Goal: Transaction & Acquisition: Obtain resource

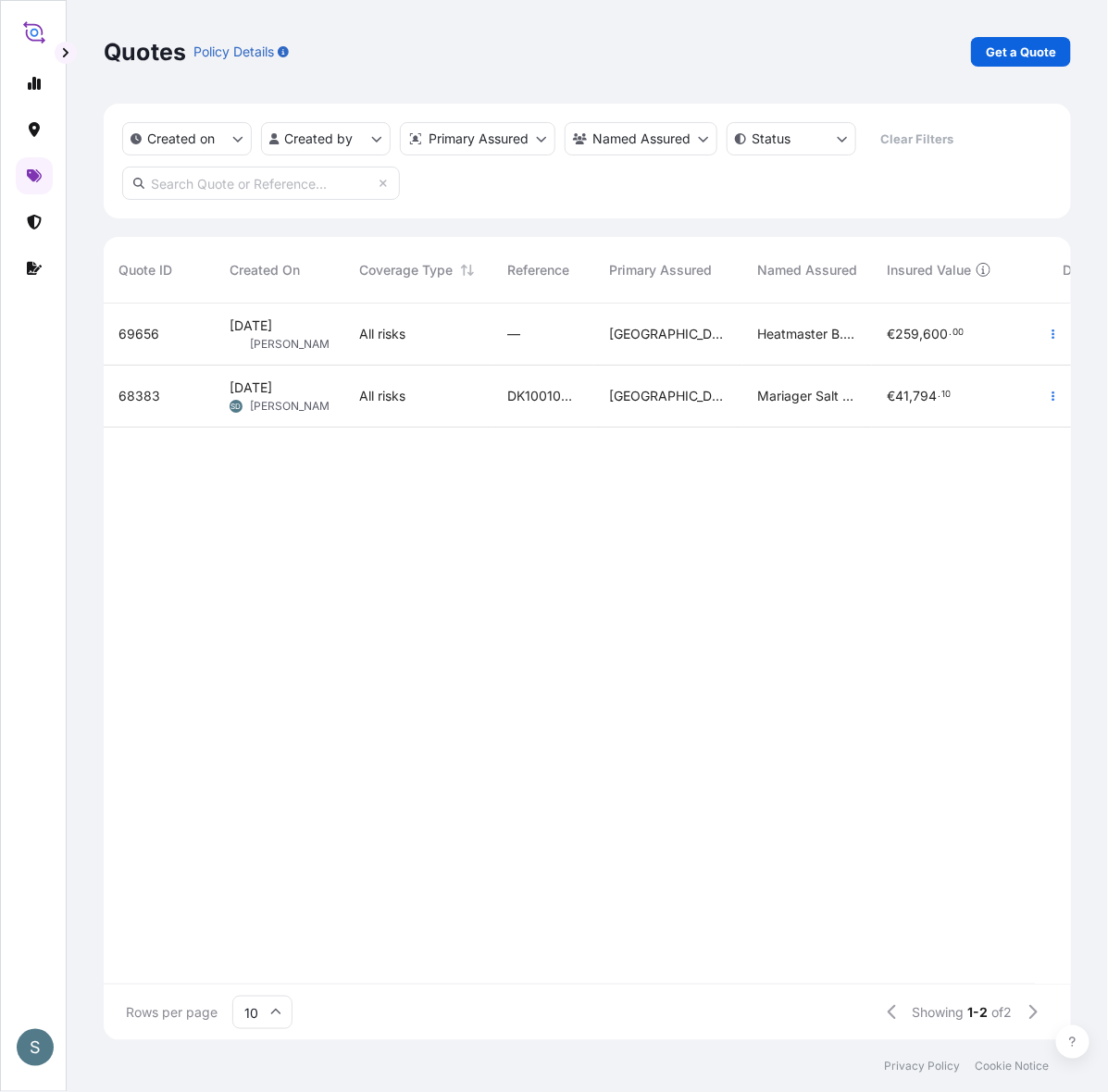
scroll to position [729, 951]
click at [292, 182] on input "text" at bounding box center [260, 183] width 277 height 34
paste input "2612429"
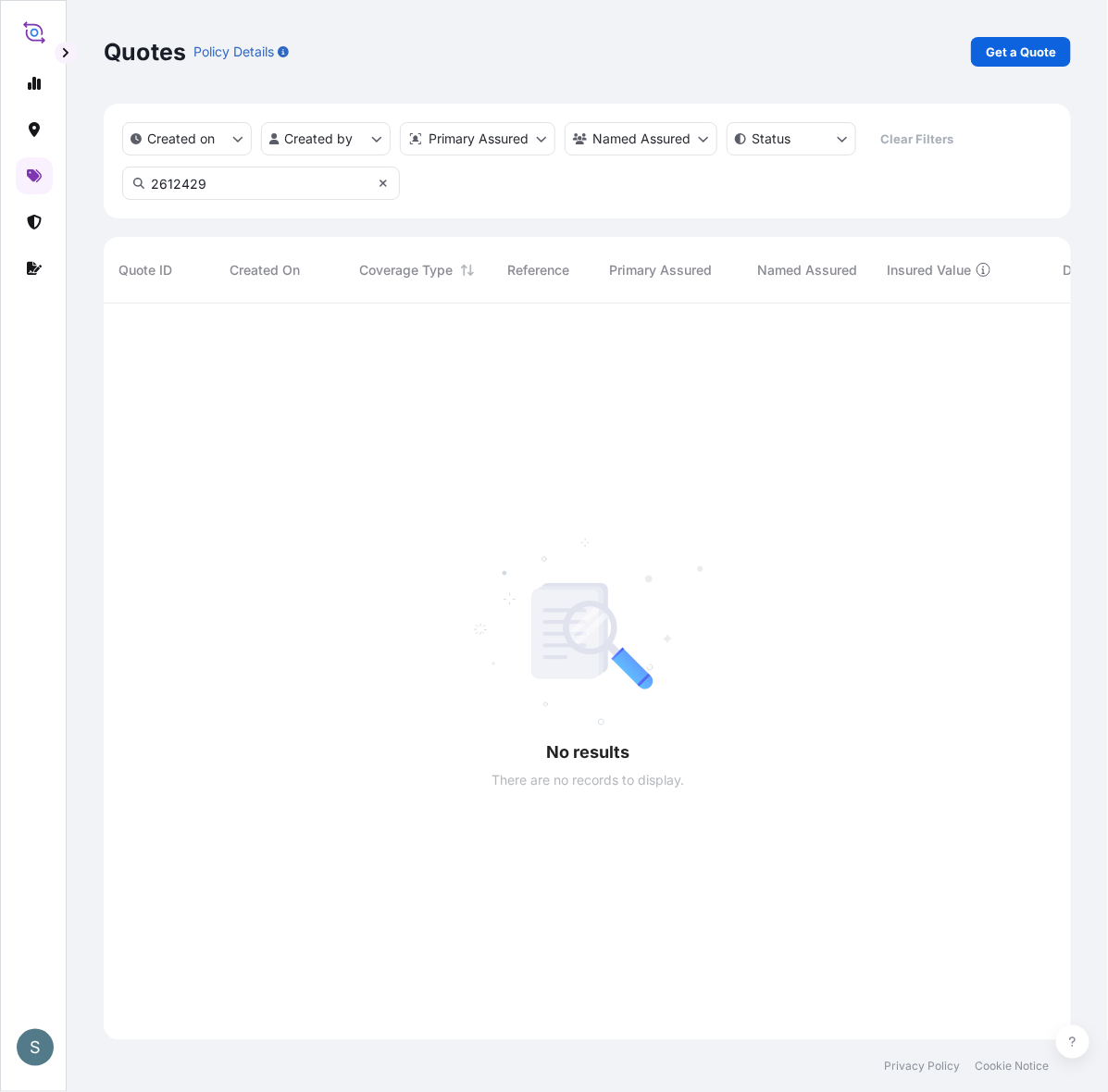
scroll to position [787, 951]
type input "2612429"
click at [380, 186] on icon at bounding box center [383, 182] width 11 height 11
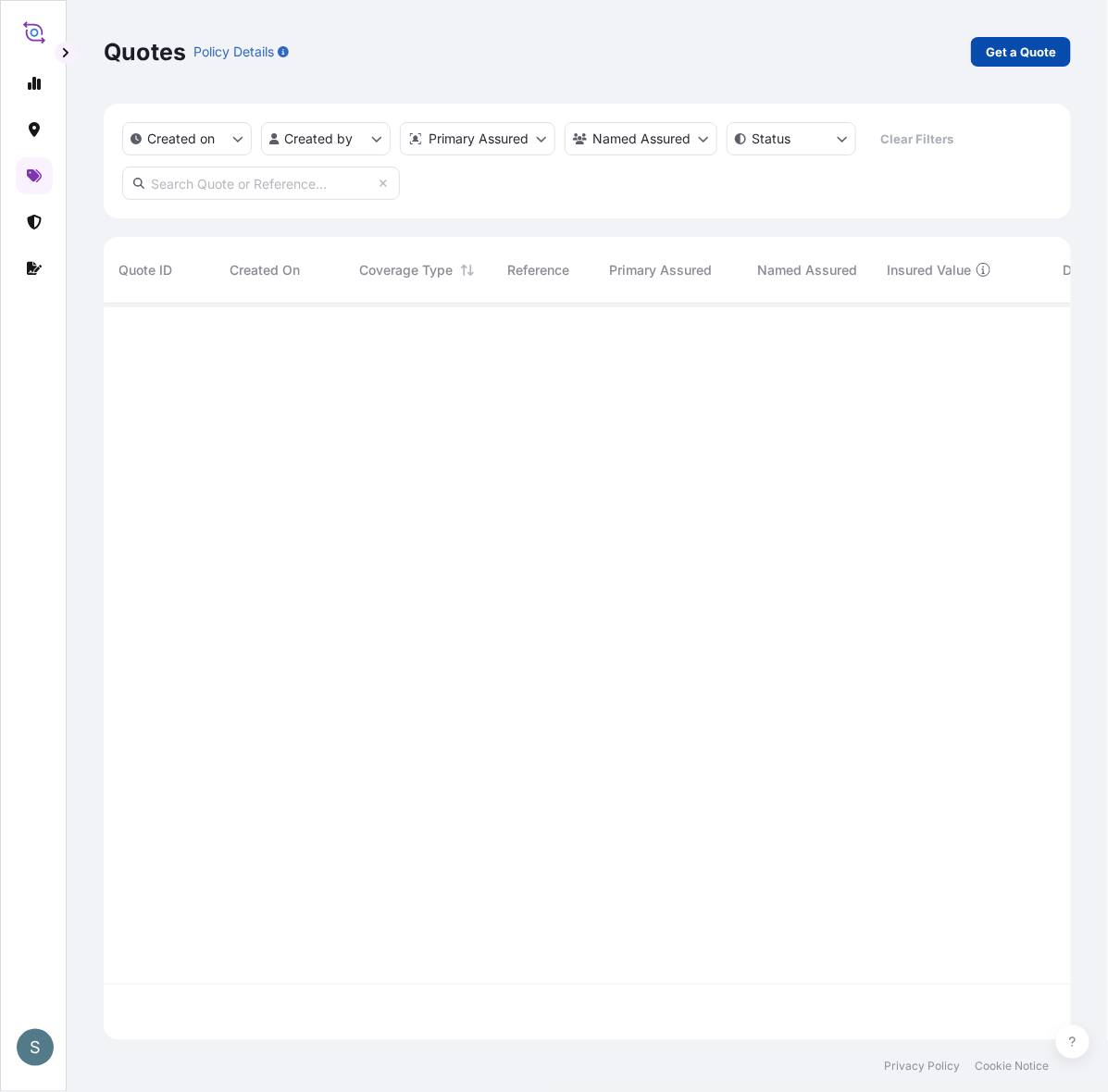
click at [1048, 56] on p "Get a Quote" at bounding box center [1020, 51] width 70 height 19
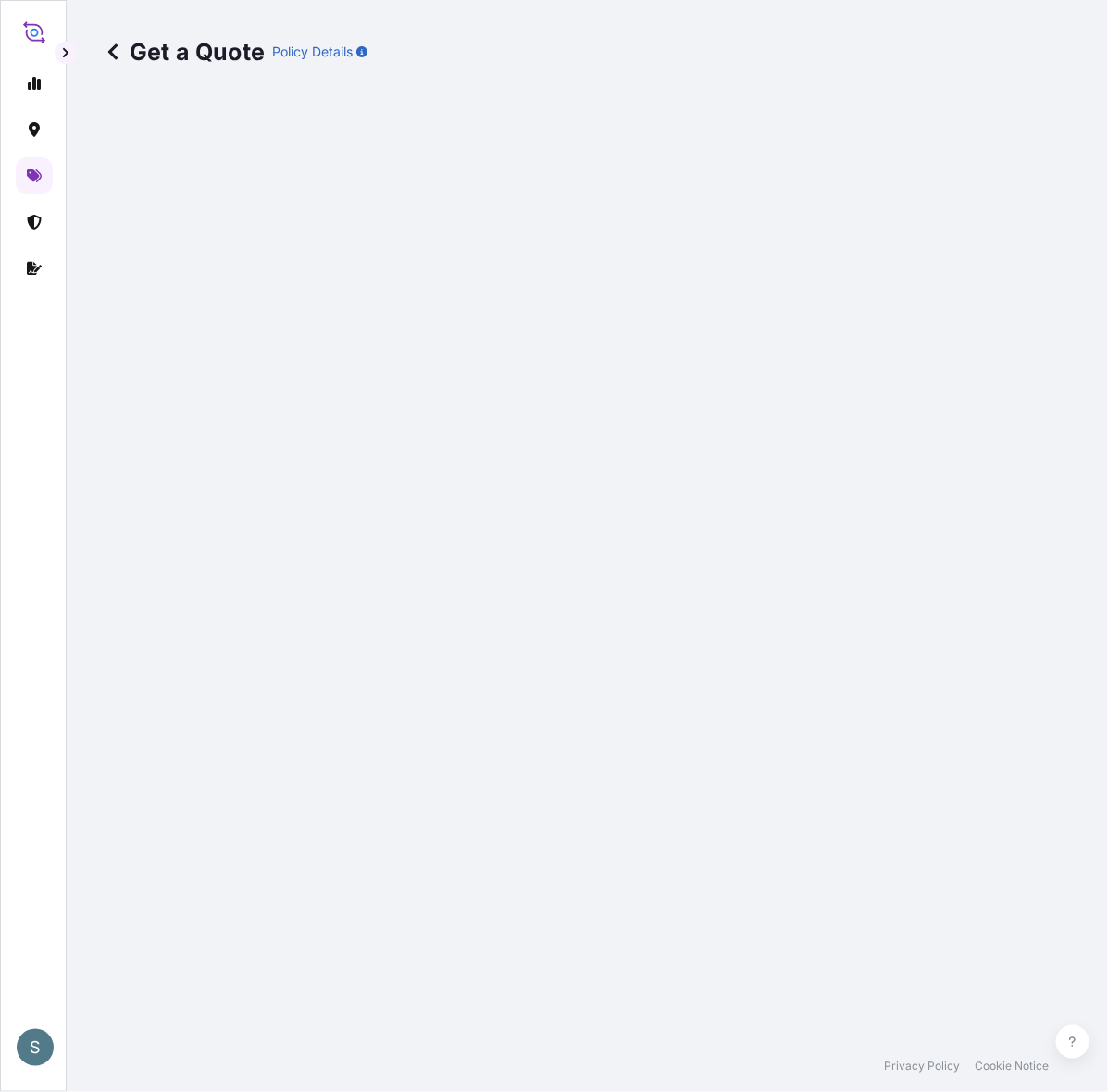
select select "Water"
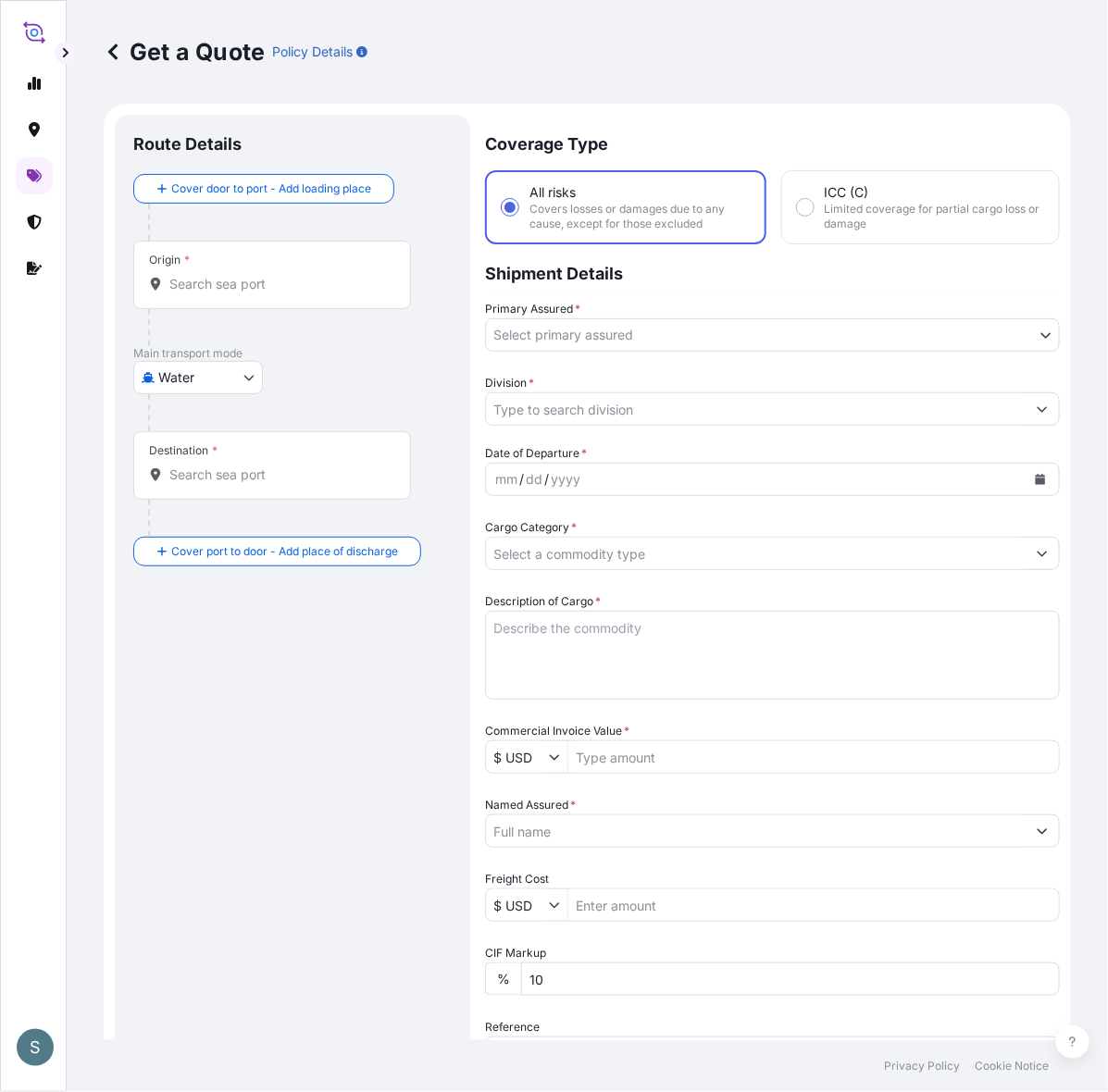
scroll to position [30, 0]
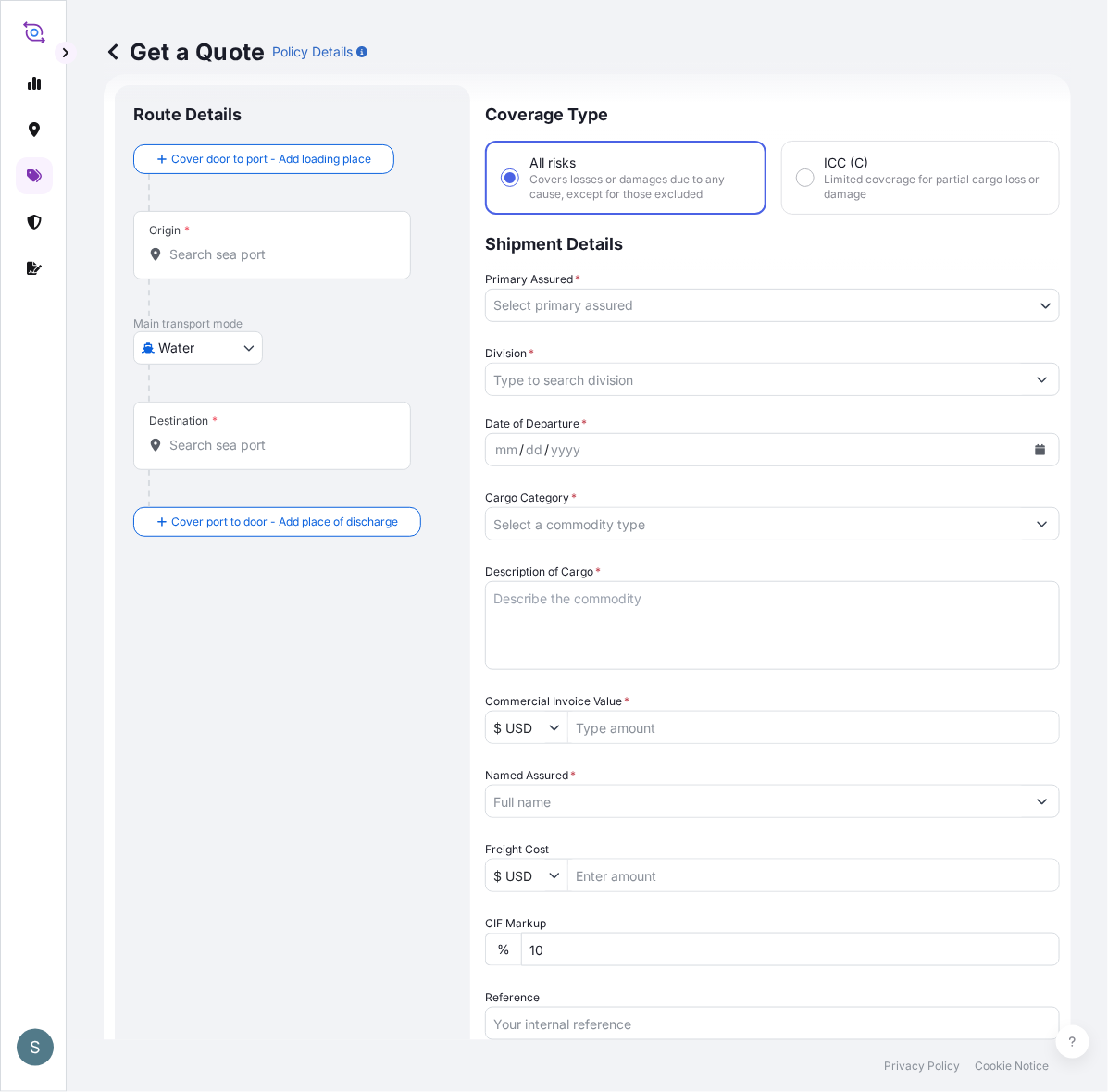
click at [264, 241] on div "Origin *" at bounding box center [271, 245] width 277 height 68
click at [264, 246] on input "Origin *" at bounding box center [278, 255] width 218 height 19
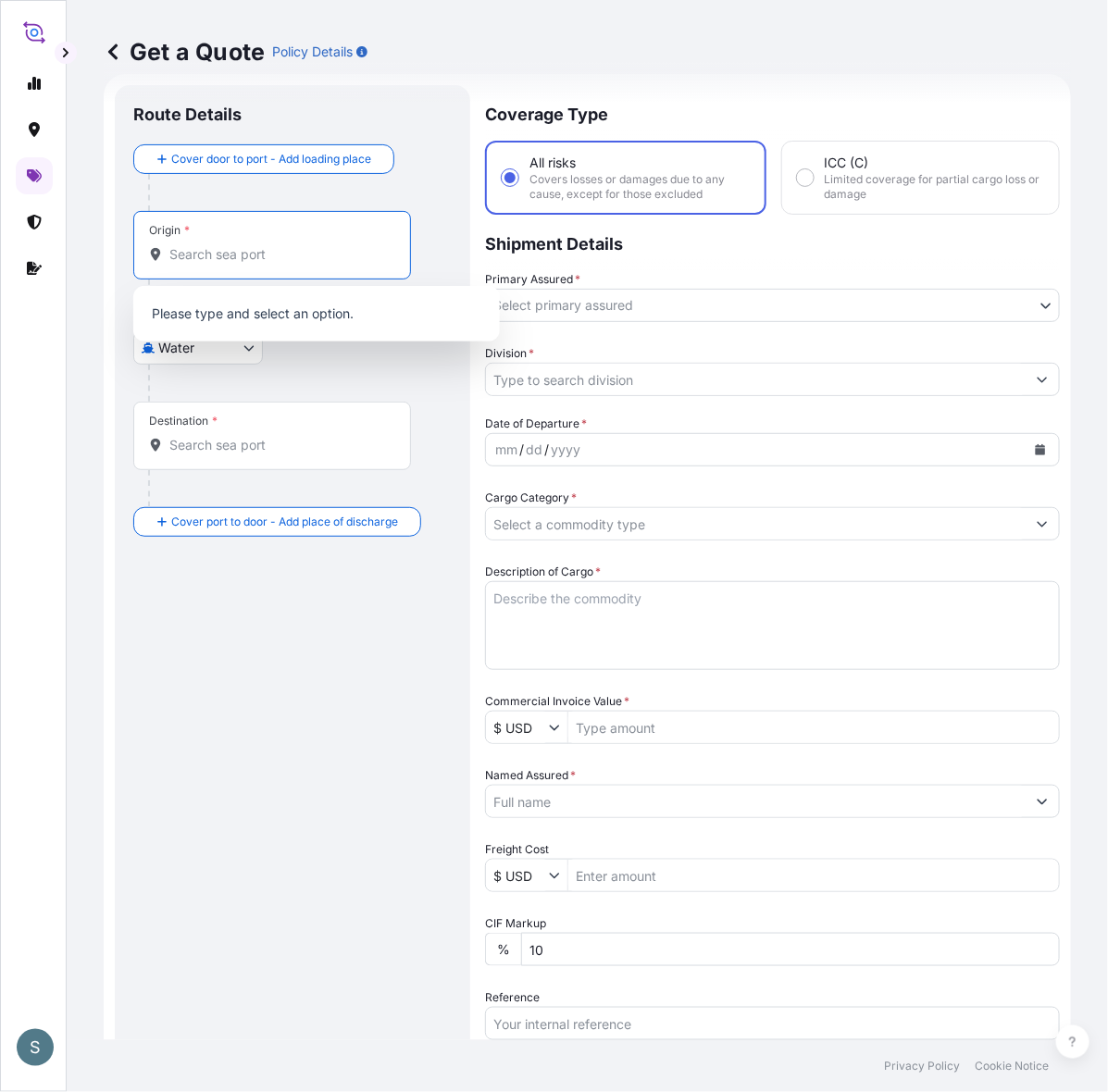
paste input "[GEOGRAPHIC_DATA], [GEOGRAPHIC_DATA]"
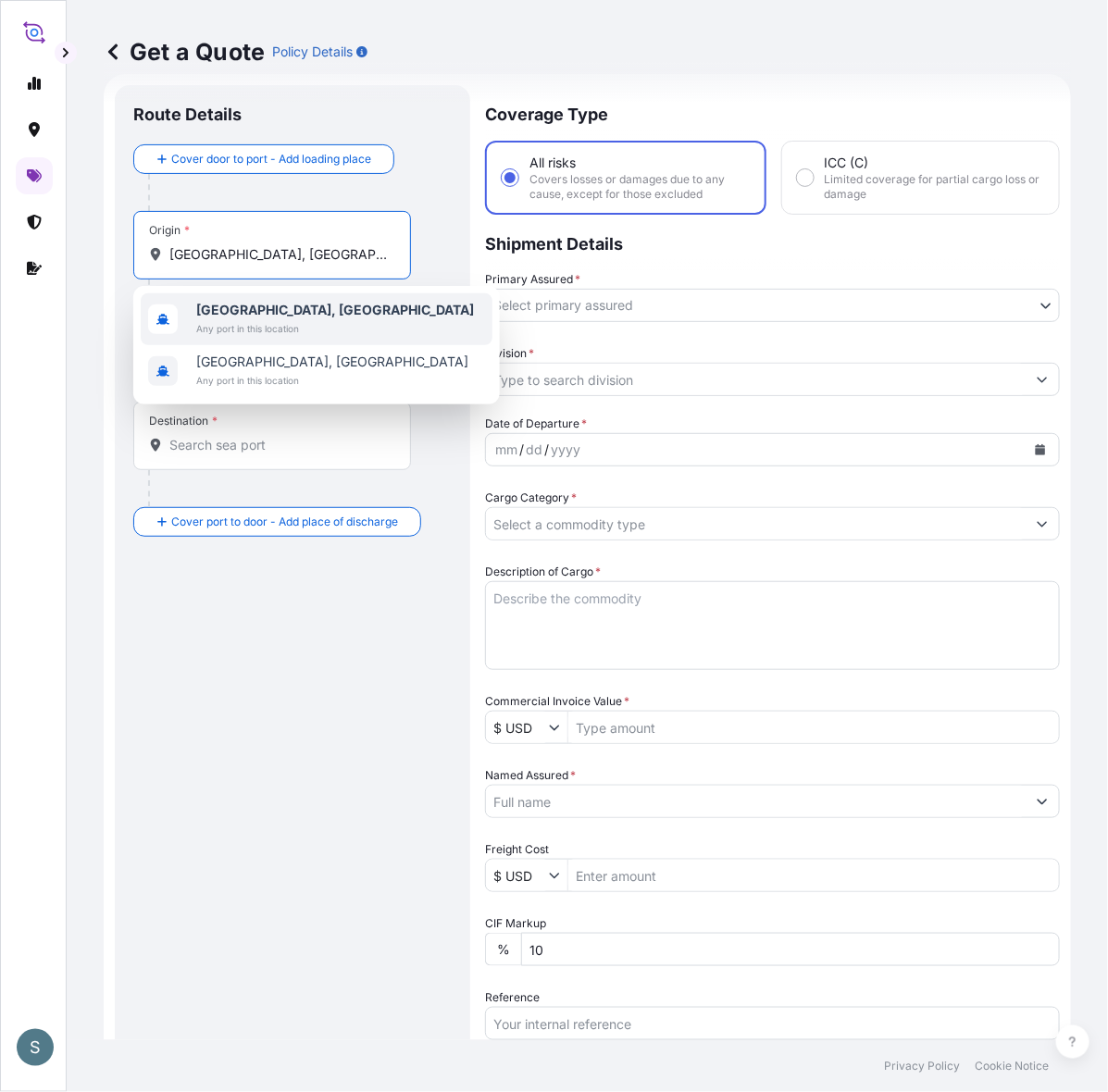
click at [274, 327] on span "Any port in this location" at bounding box center [334, 328] width 277 height 19
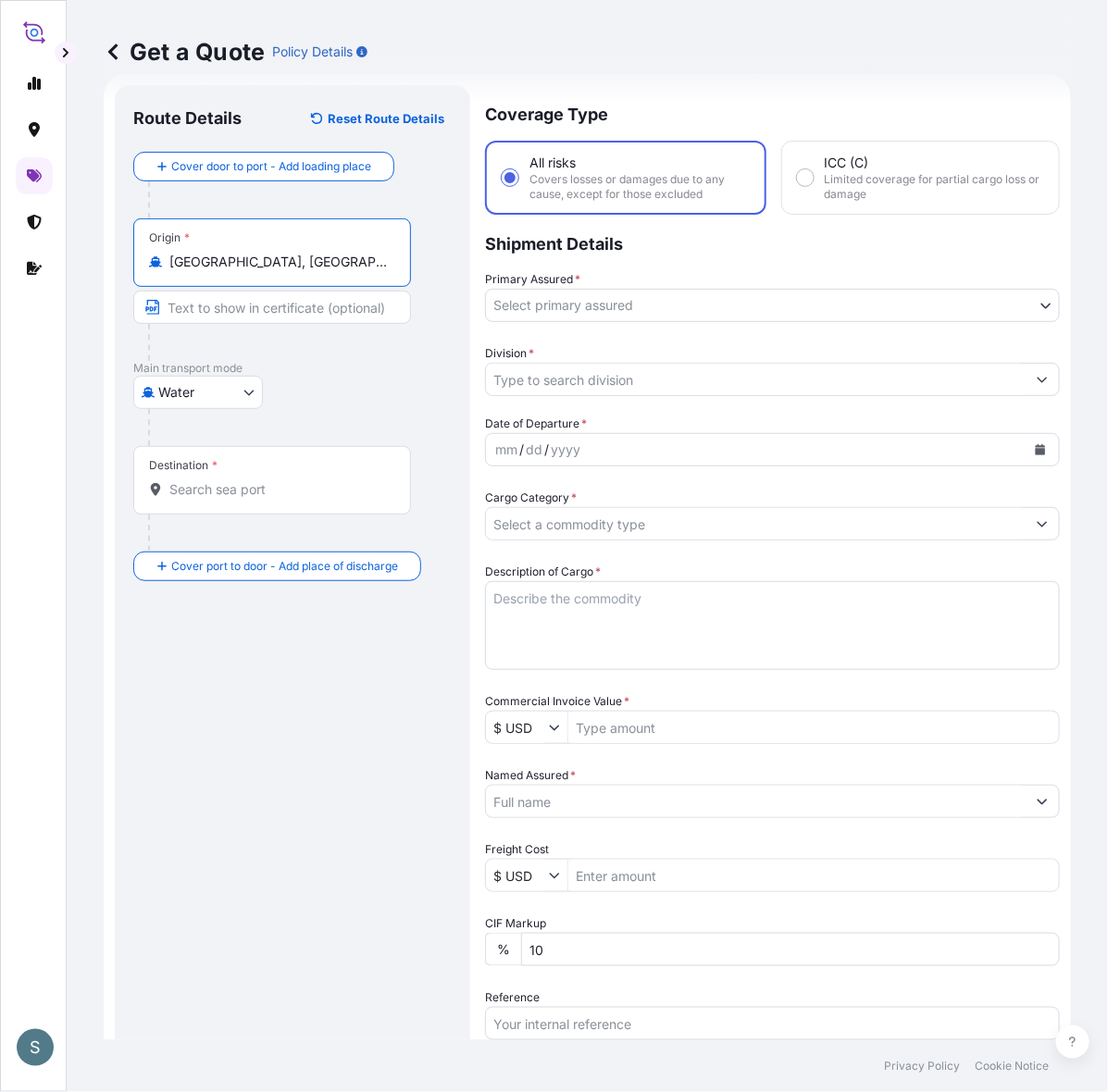
type input "[GEOGRAPHIC_DATA], [GEOGRAPHIC_DATA]"
click at [242, 481] on input "Destination *" at bounding box center [278, 489] width 218 height 19
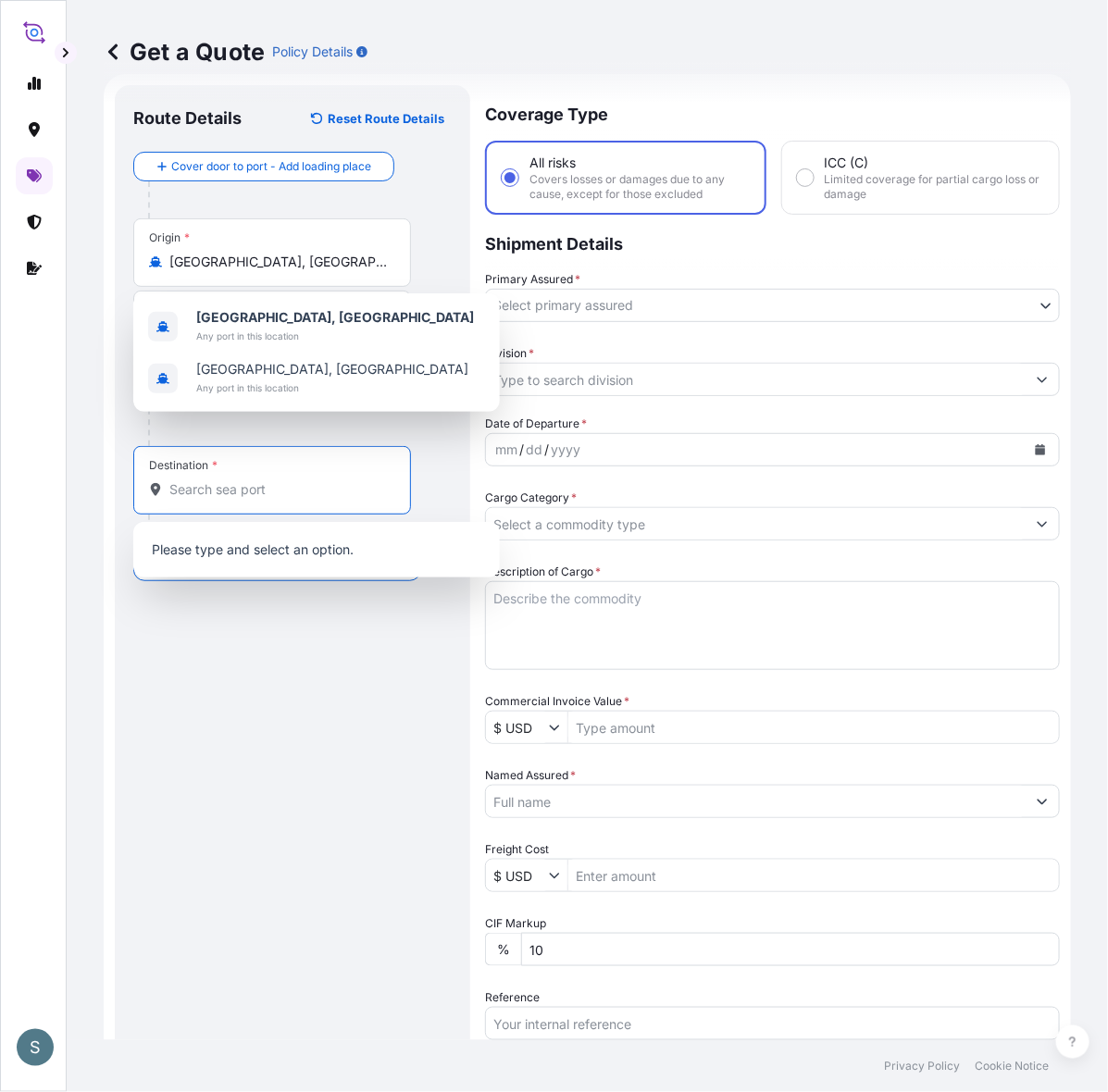
paste input "[GEOGRAPHIC_DATA], [GEOGRAPHIC_DATA]"
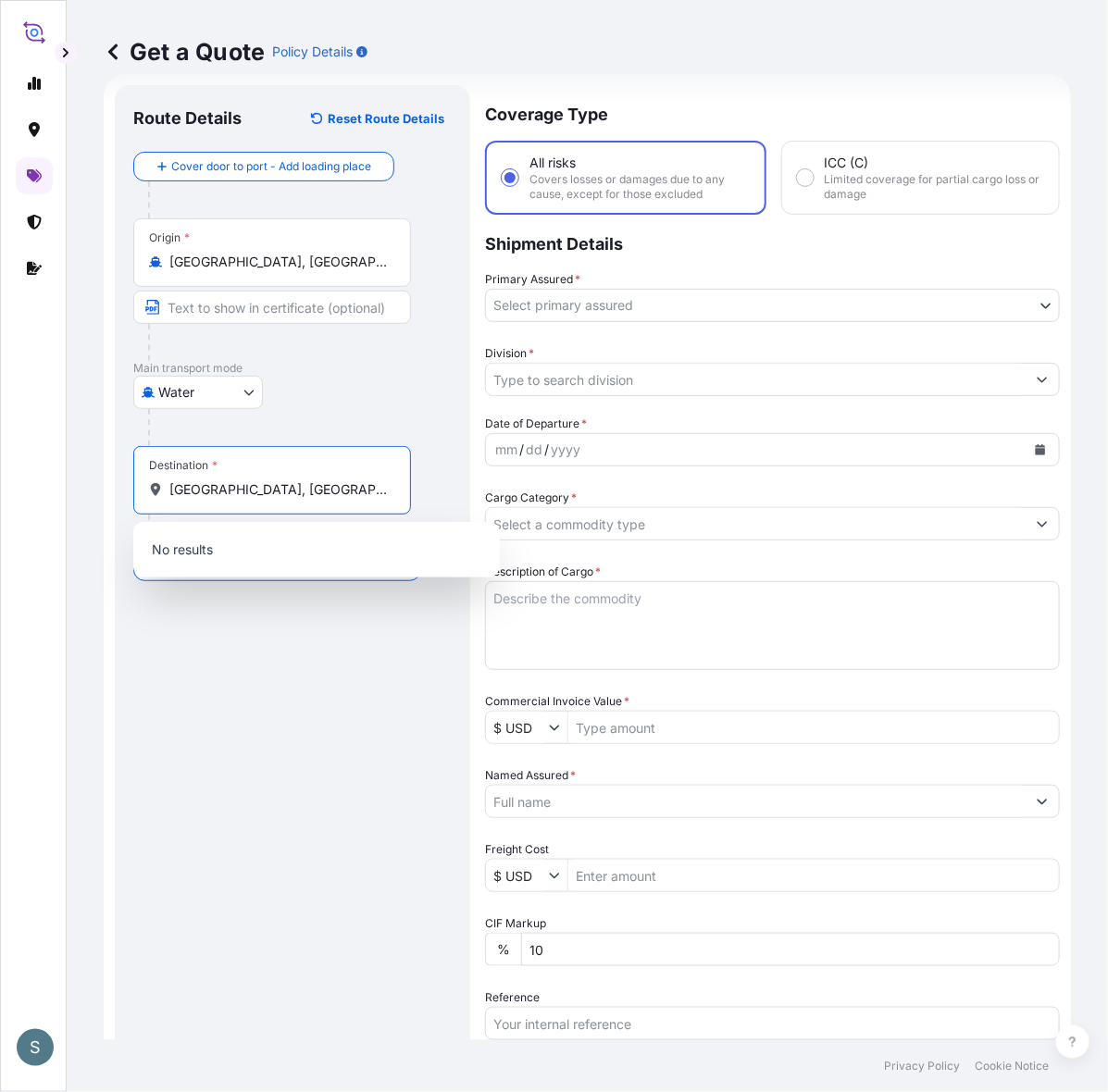
click at [251, 493] on input "[GEOGRAPHIC_DATA], [GEOGRAPHIC_DATA]" at bounding box center [278, 489] width 218 height 19
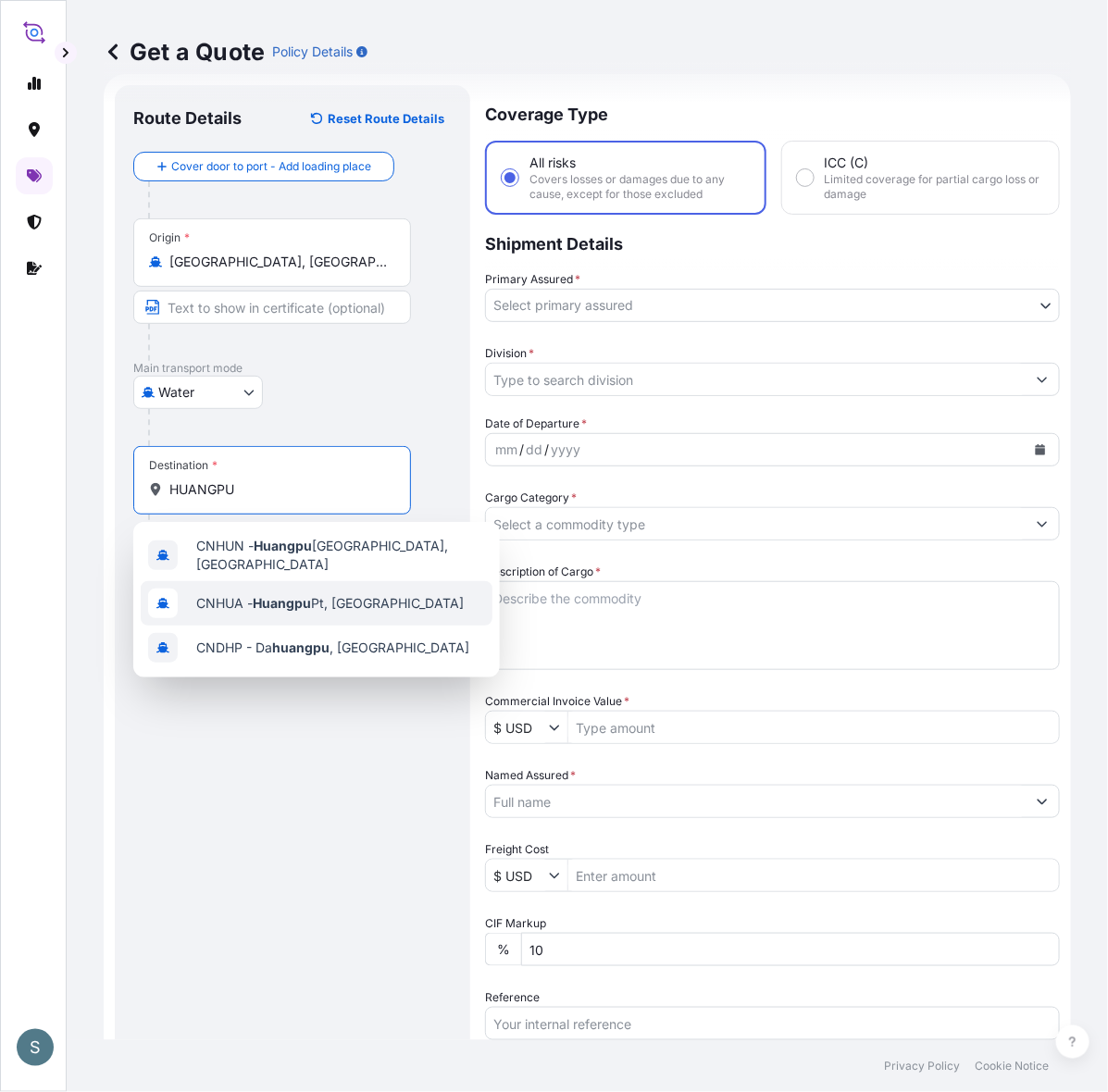
click at [308, 608] on div "CNHUA - Huangpu Pt, [GEOGRAPHIC_DATA]" at bounding box center [317, 603] width 352 height 44
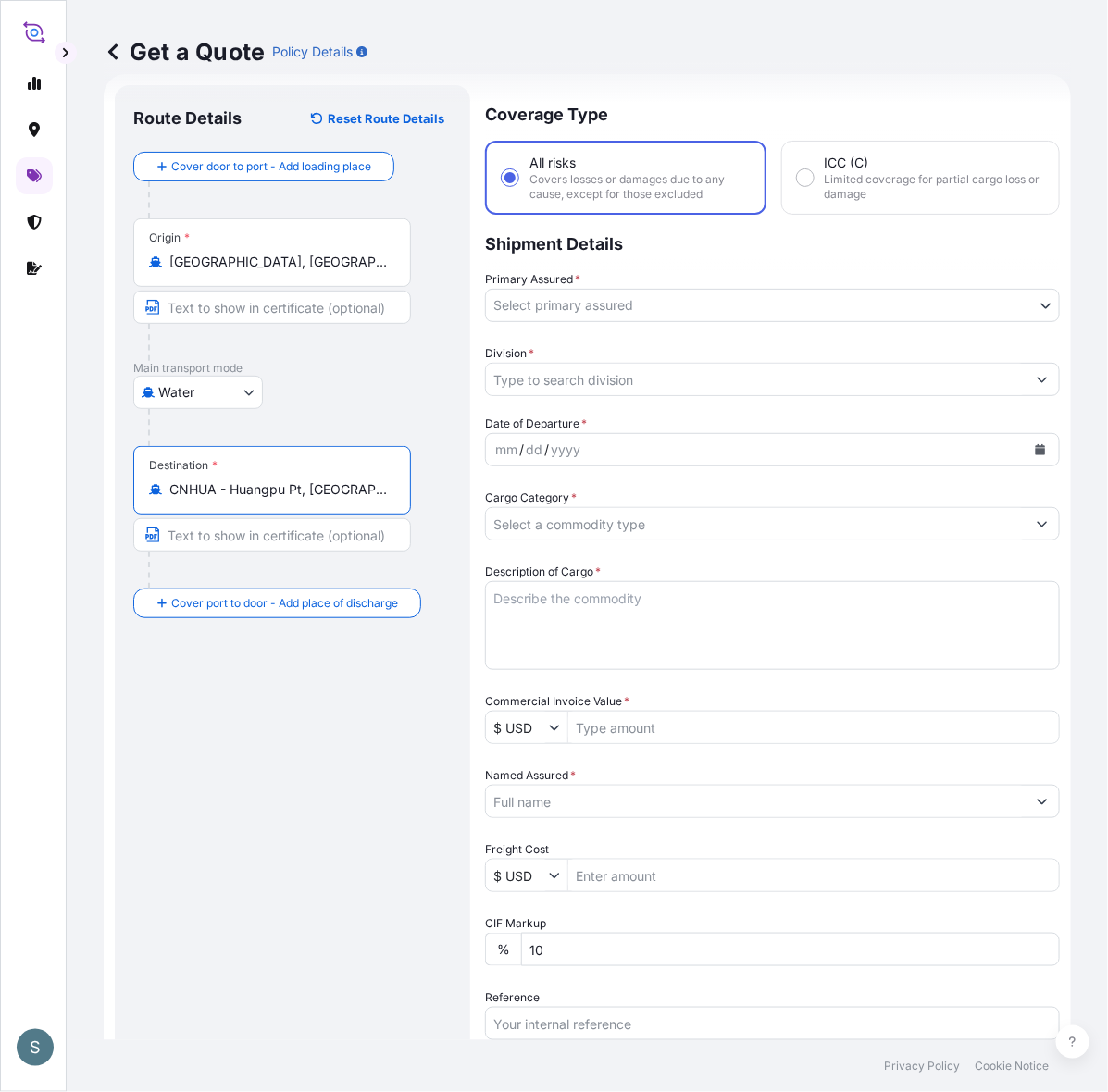
type input "CNHUA - Huangpu Pt, [GEOGRAPHIC_DATA]"
click at [306, 743] on div "Route Details Reset Route Details Cover door to port - Add loading place Place …" at bounding box center [292, 743] width 319 height 1278
click at [570, 293] on body "3 options available. S Get a Quote Policy Details Route Details Reset Route Det…" at bounding box center [554, 546] width 1108 height 1092
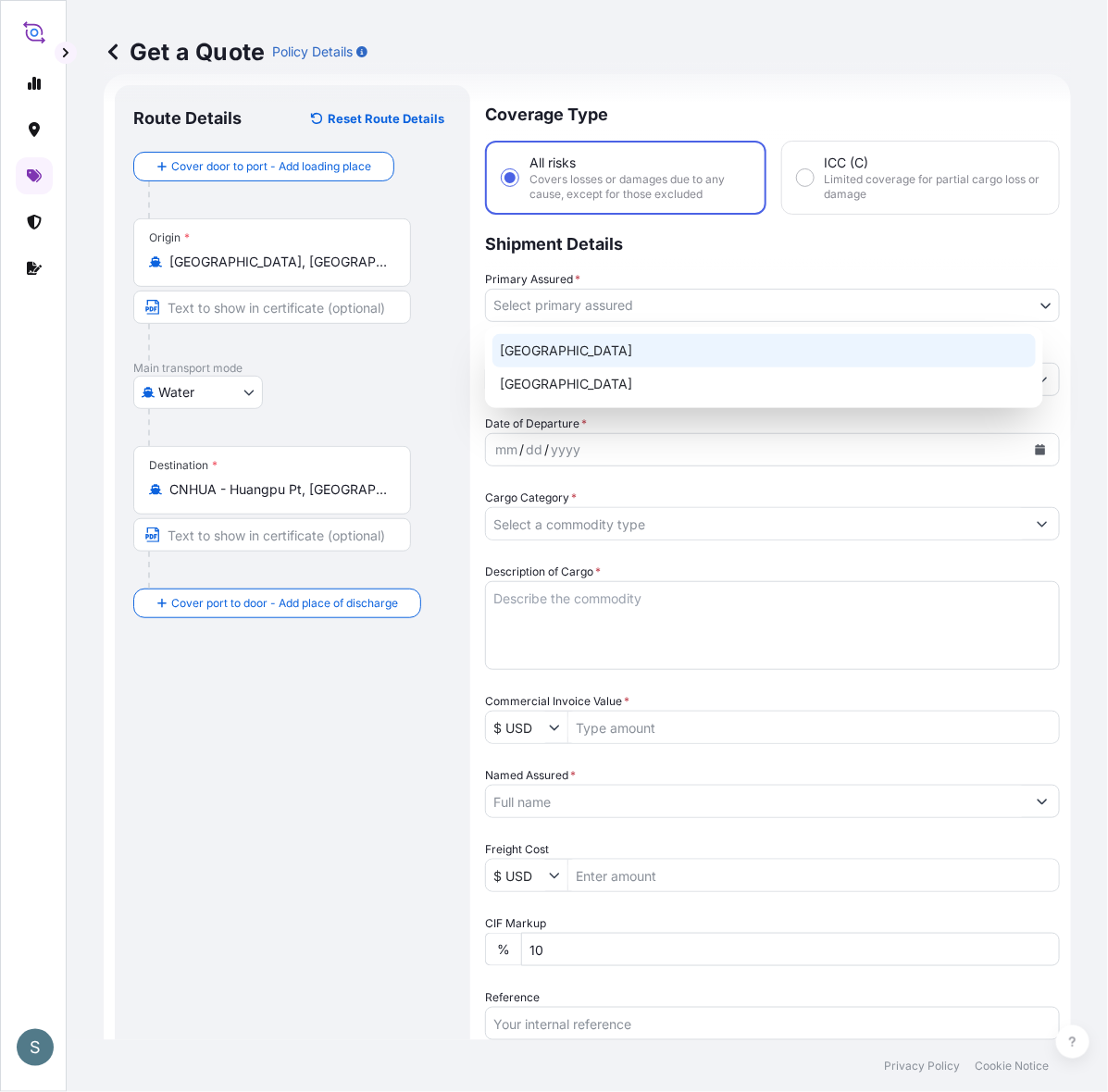
click at [581, 353] on div "[GEOGRAPHIC_DATA]" at bounding box center [764, 351] width 544 height 34
select select "31589"
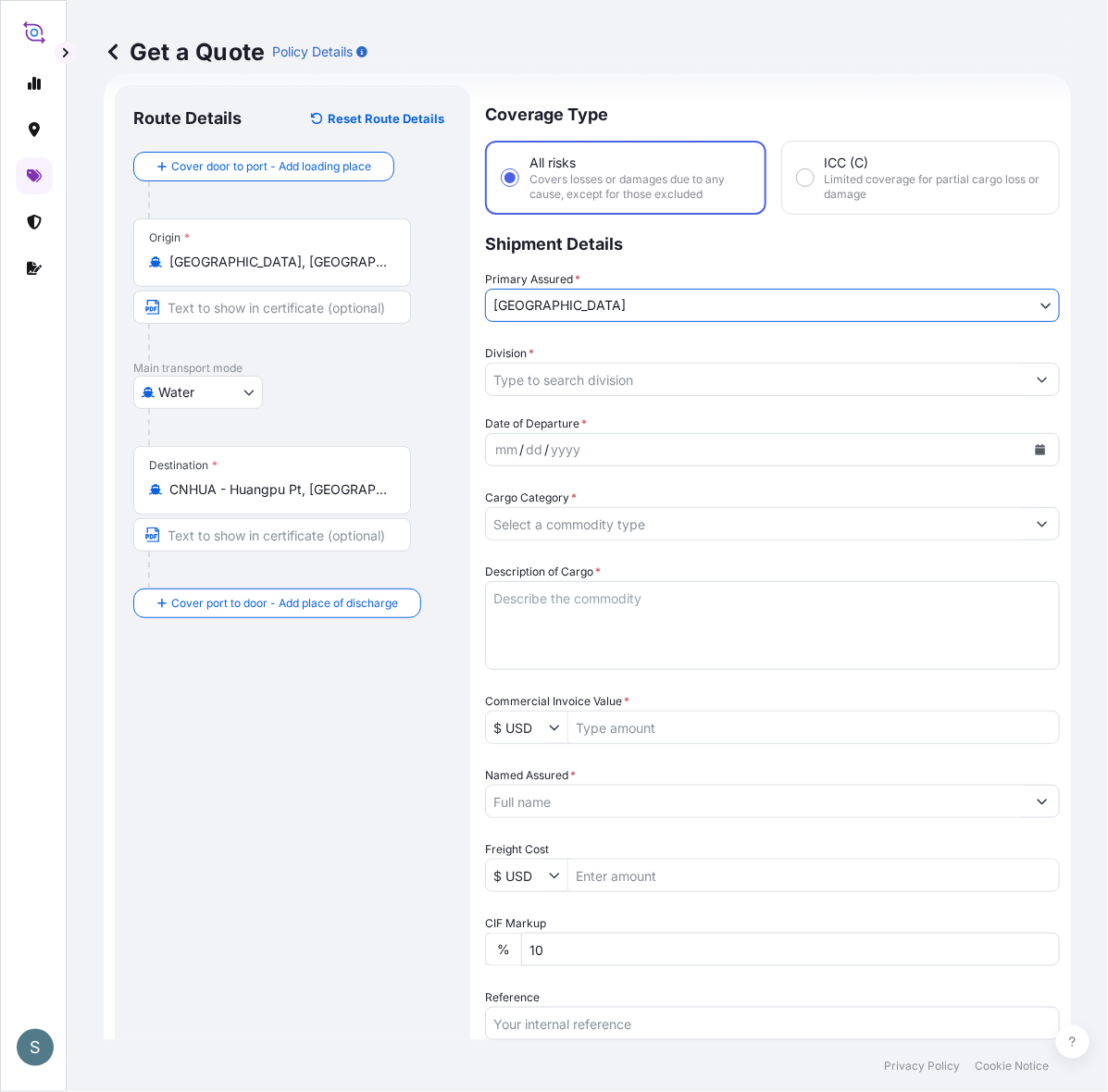
click at [578, 371] on input "Division *" at bounding box center [756, 380] width 540 height 34
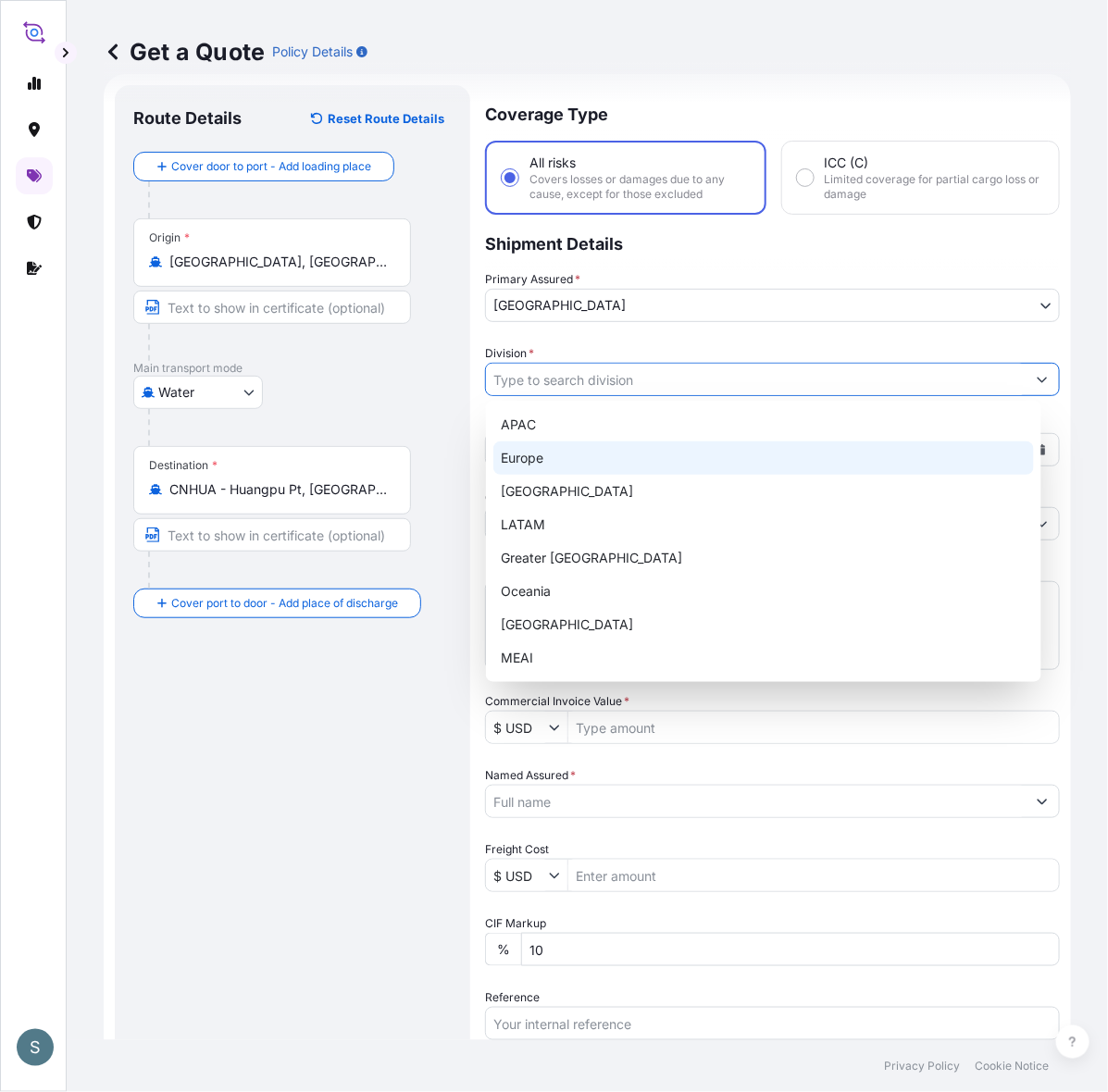
click at [562, 450] on div "Europe" at bounding box center [764, 459] width 541 height 34
click at [708, 437] on div "APAC [GEOGRAPHIC_DATA] [GEOGRAPHIC_DATA] LATAM Greater [GEOGRAPHIC_DATA] [GEOGR…" at bounding box center [764, 542] width 541 height 266
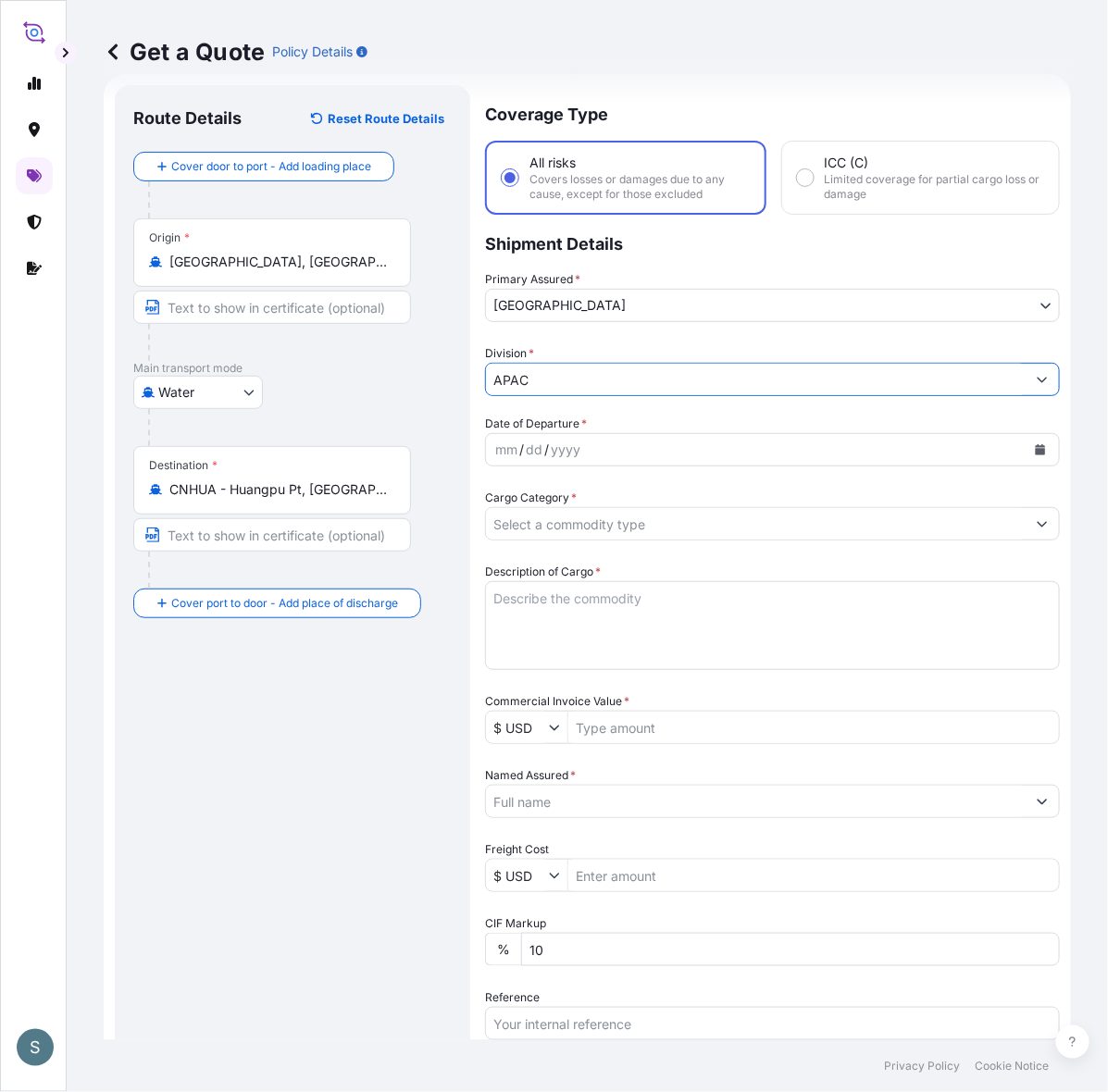
click at [614, 380] on input "APAC" at bounding box center [756, 380] width 540 height 34
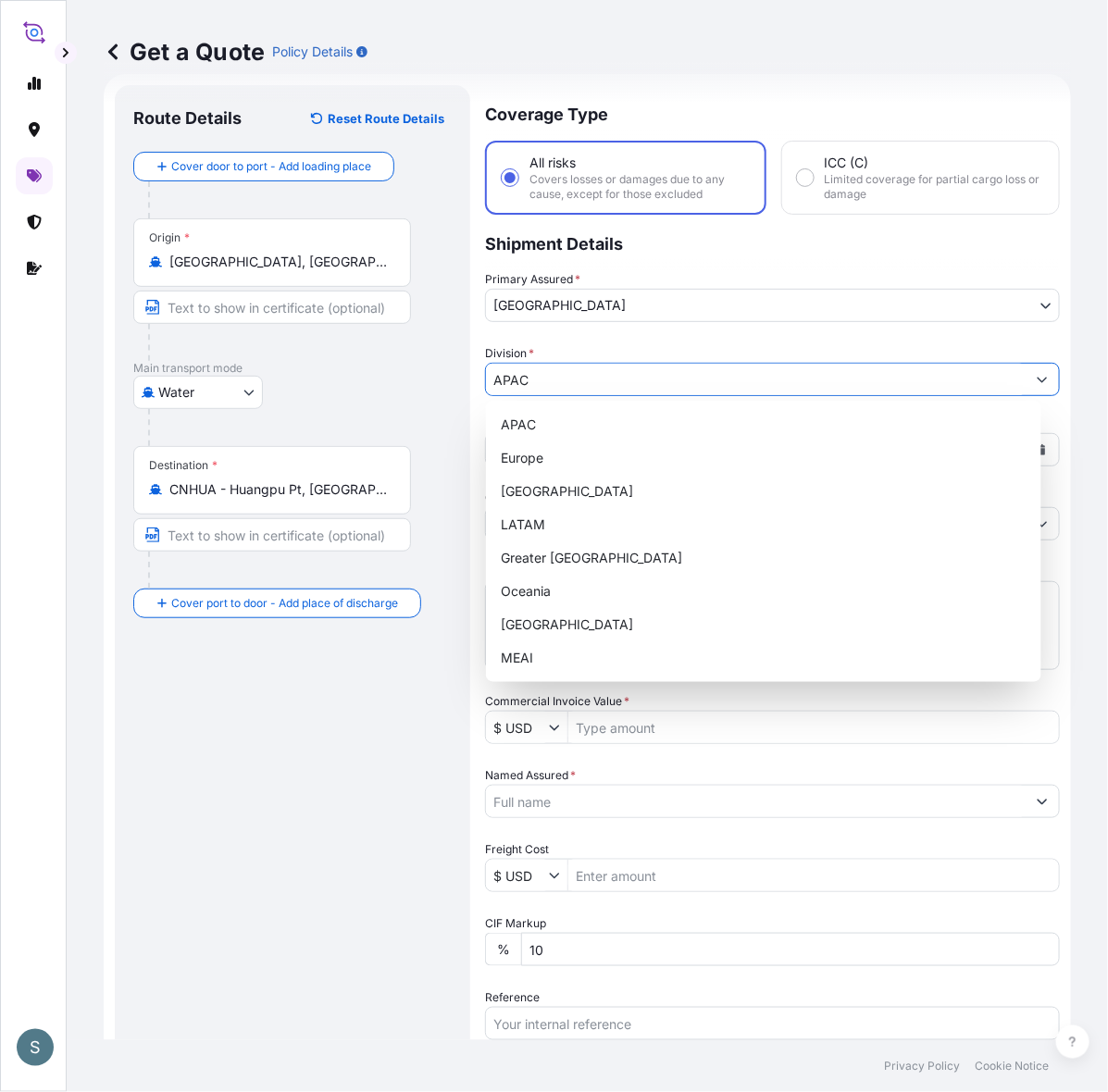
click at [1026, 384] on button "Show suggestions" at bounding box center [1043, 380] width 34 height 34
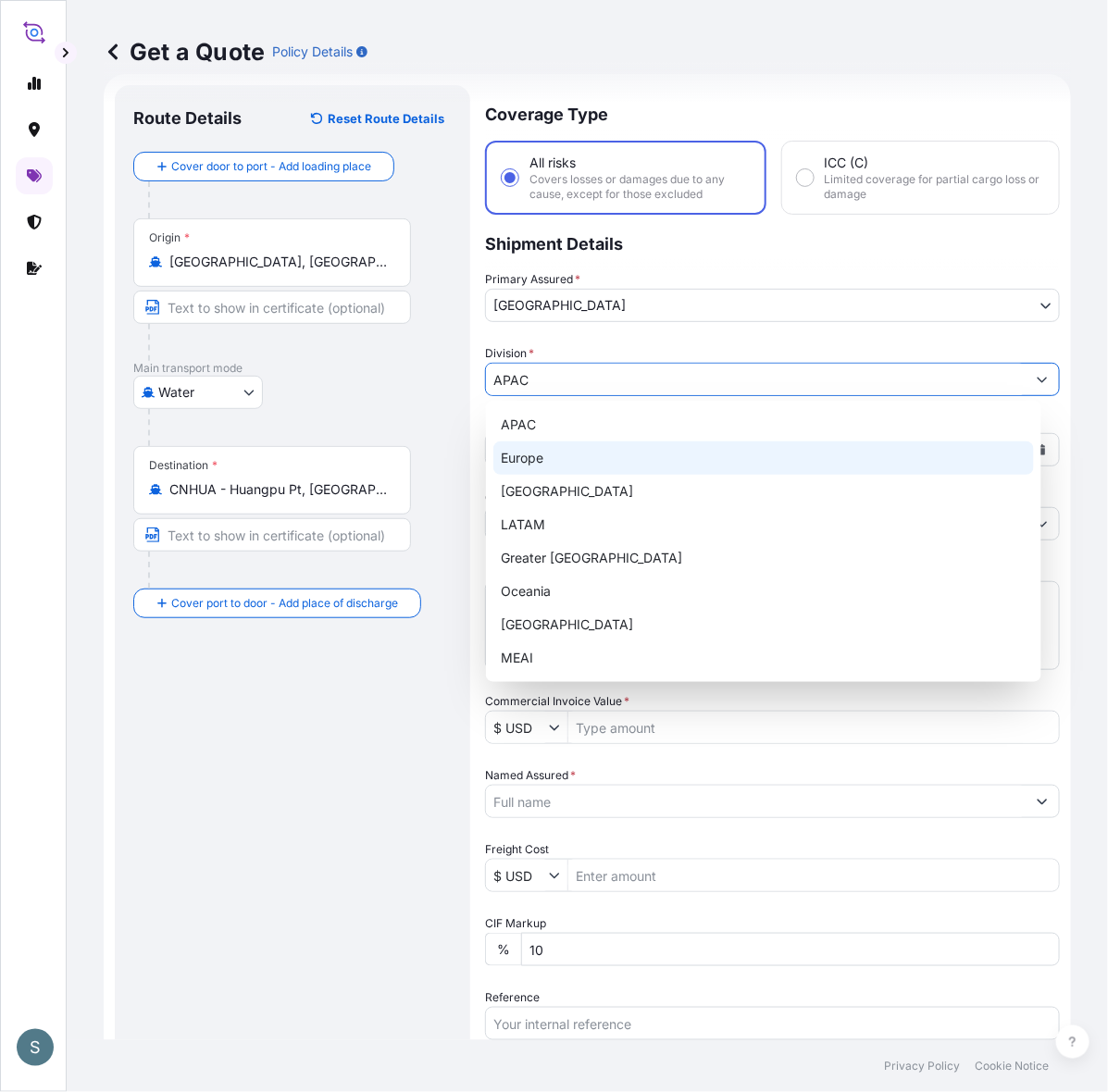
click at [613, 454] on div "Europe" at bounding box center [764, 459] width 541 height 34
type input "Europe"
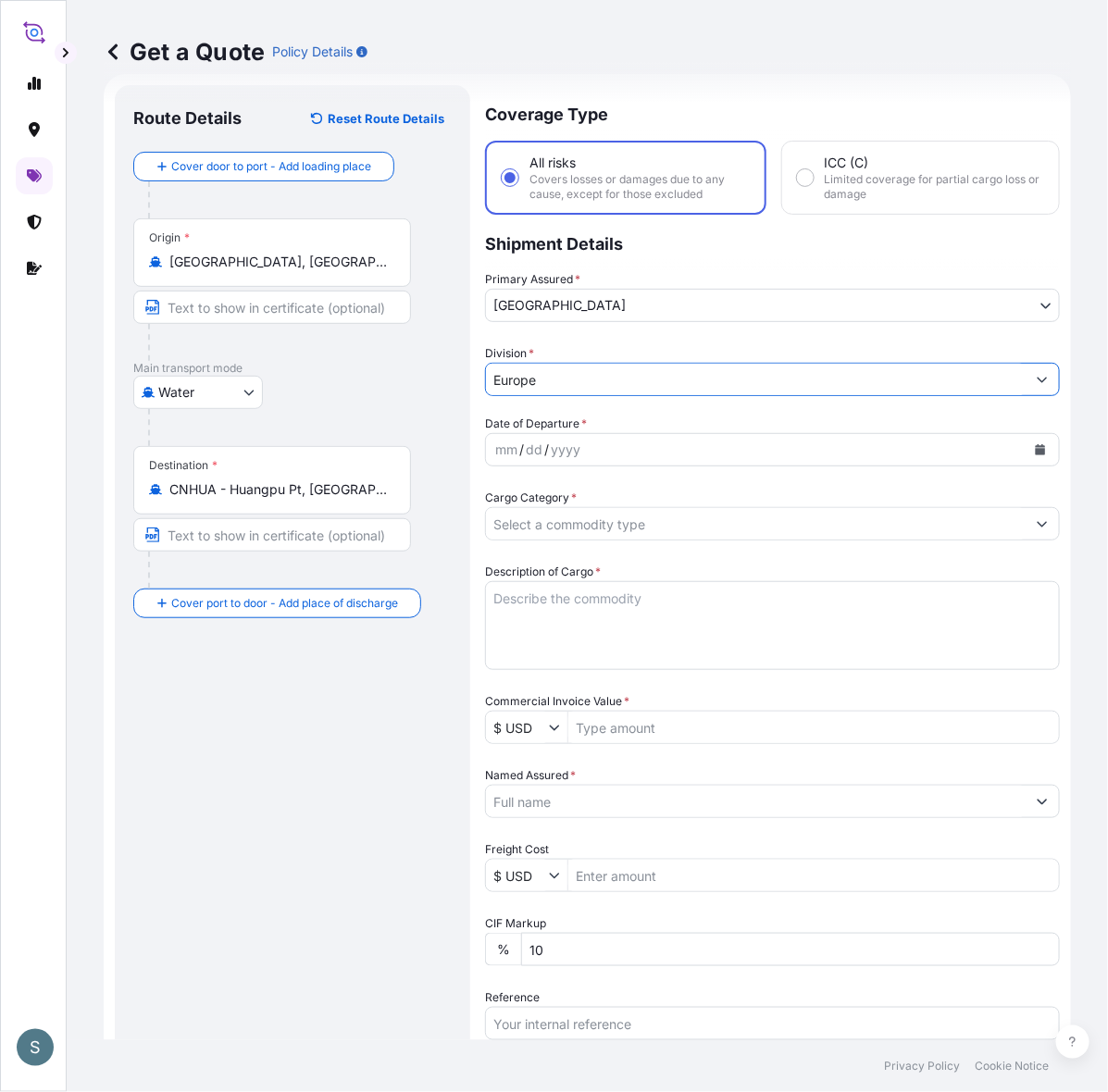
click at [1035, 445] on icon "Calendar" at bounding box center [1040, 449] width 11 height 11
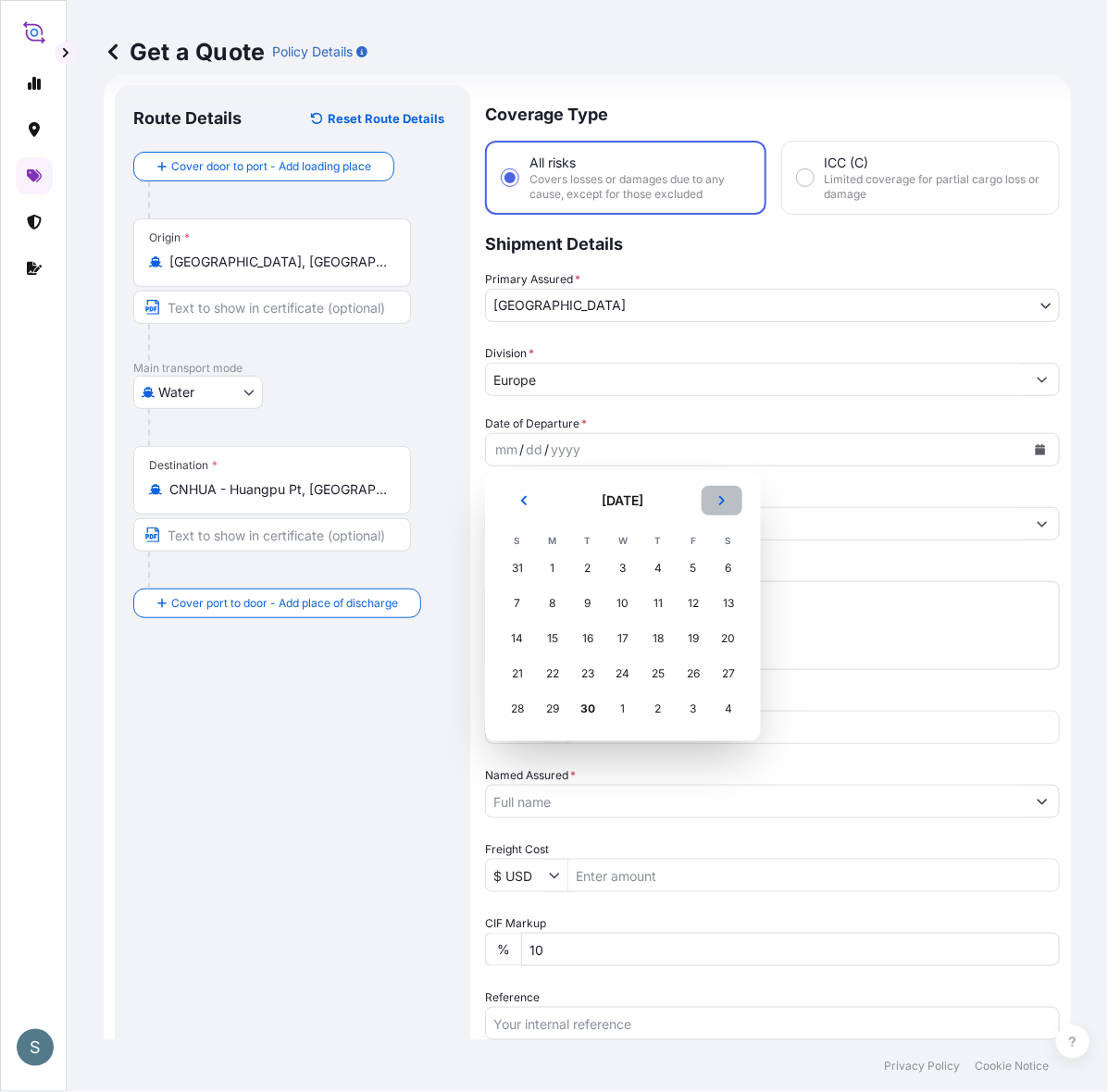
click at [719, 504] on icon "Next" at bounding box center [722, 500] width 6 height 9
click at [629, 564] on div "1" at bounding box center [624, 568] width 34 height 34
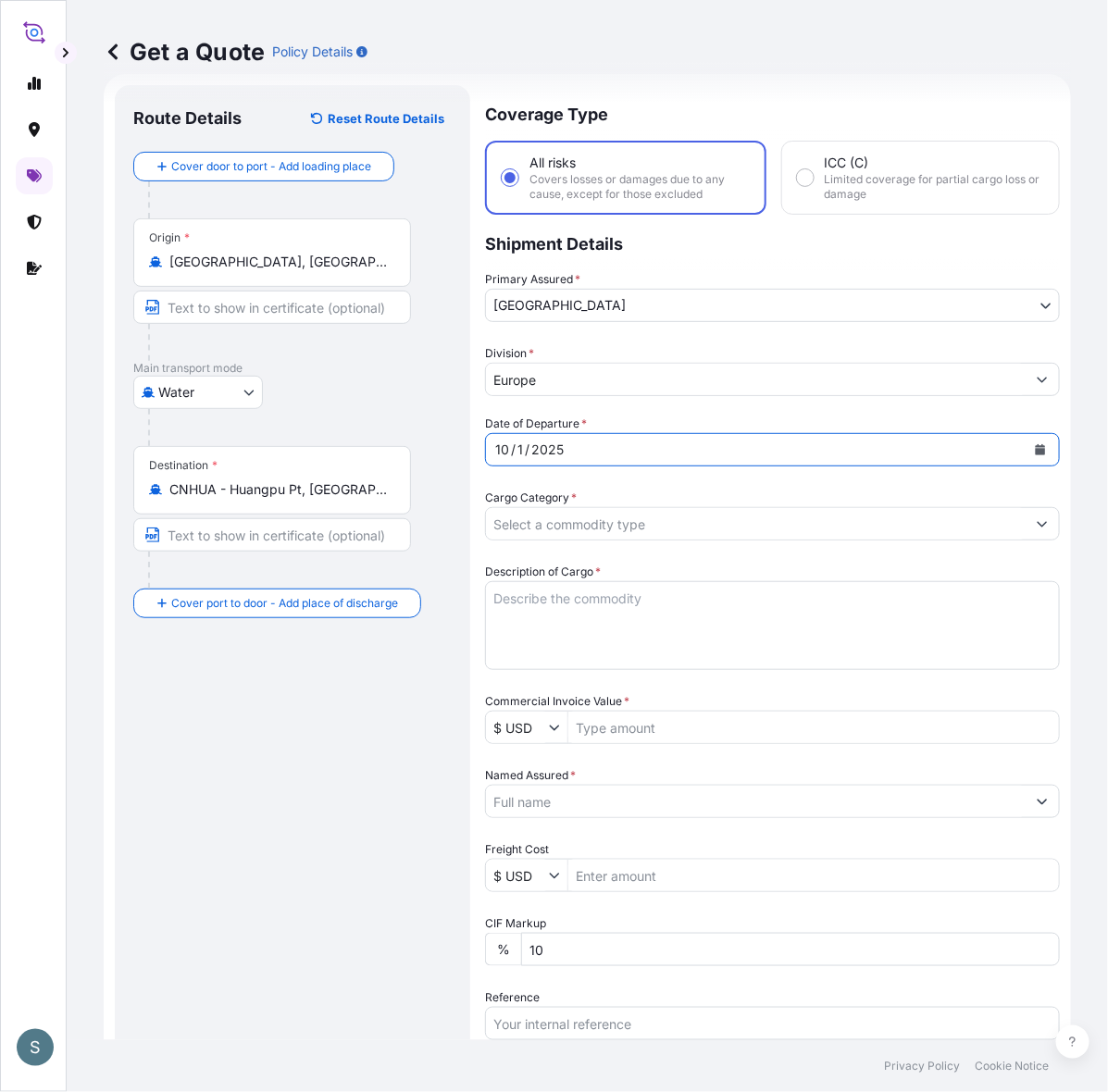
click at [381, 750] on div "Route Details Reset Route Details Cover door to port - Add loading place Place …" at bounding box center [292, 743] width 319 height 1278
click at [609, 534] on input "Cargo Category *" at bounding box center [756, 524] width 540 height 34
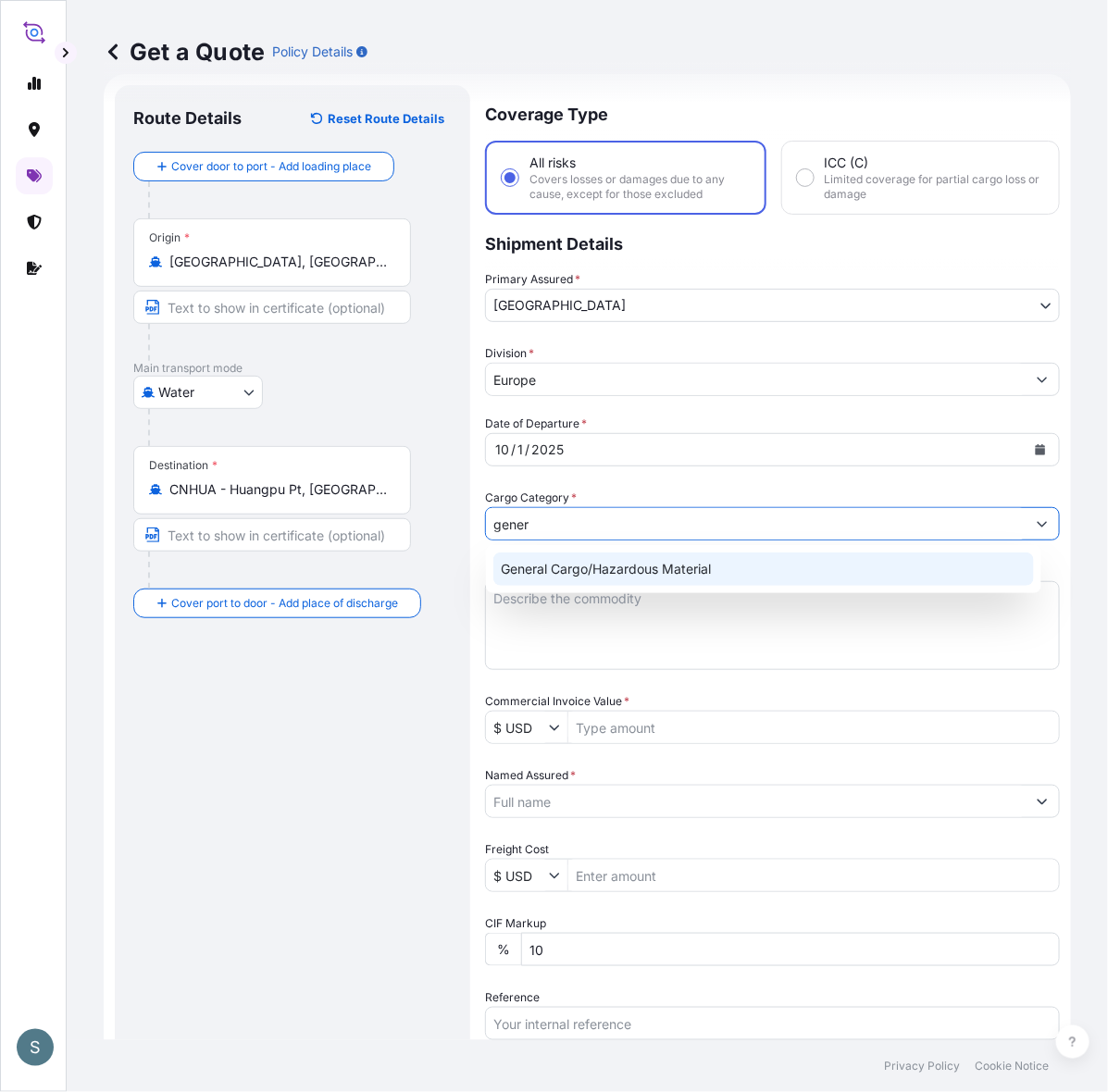
click at [651, 567] on div "General Cargo/Hazardous Material" at bounding box center [764, 569] width 541 height 34
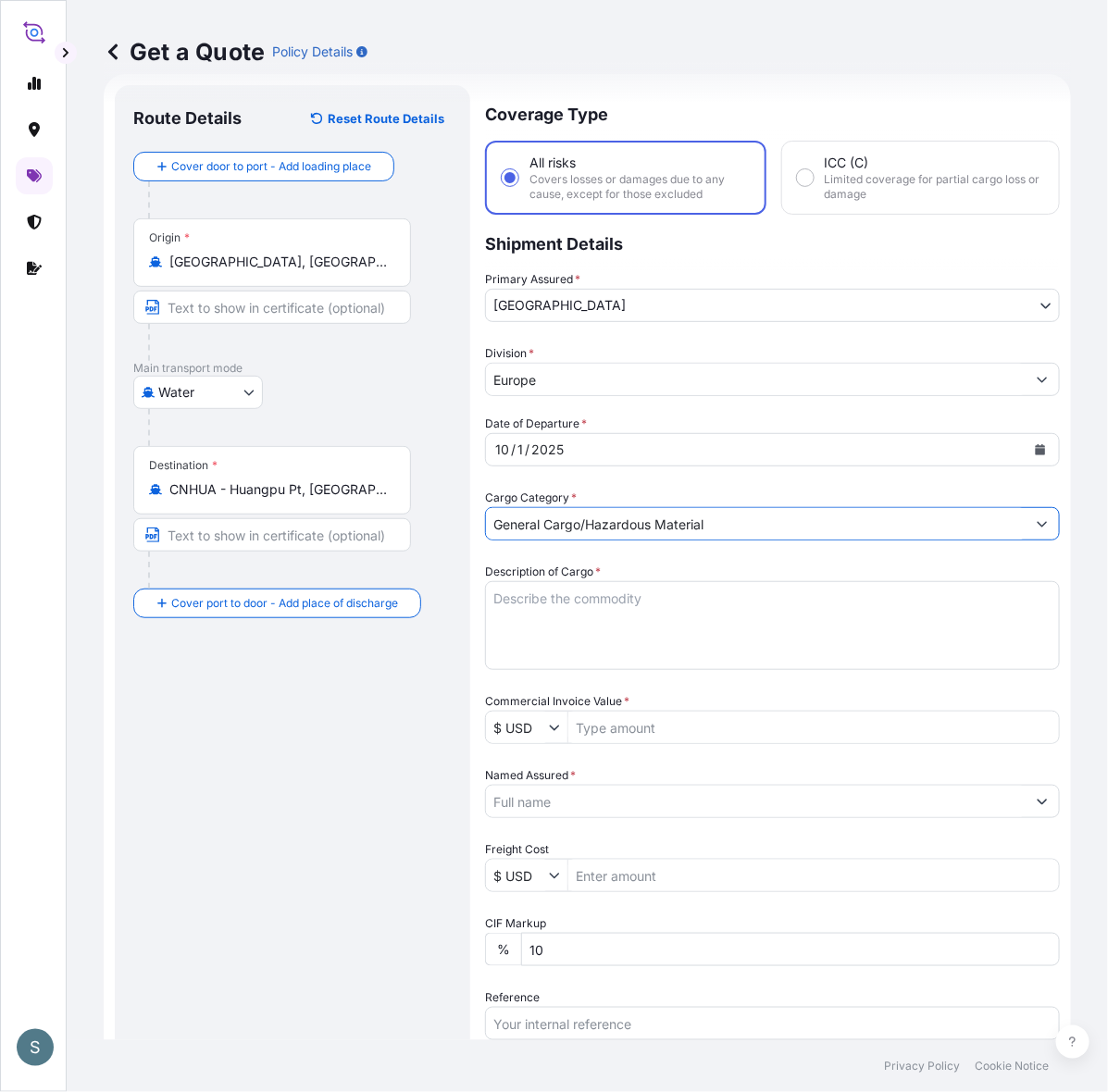
type input "General Cargo/Hazardous Material"
click at [431, 698] on div "Route Details Reset Route Details Cover door to port - Add loading place Place …" at bounding box center [292, 743] width 319 height 1278
click at [571, 629] on textarea "Description of Cargo *" at bounding box center [773, 625] width 575 height 89
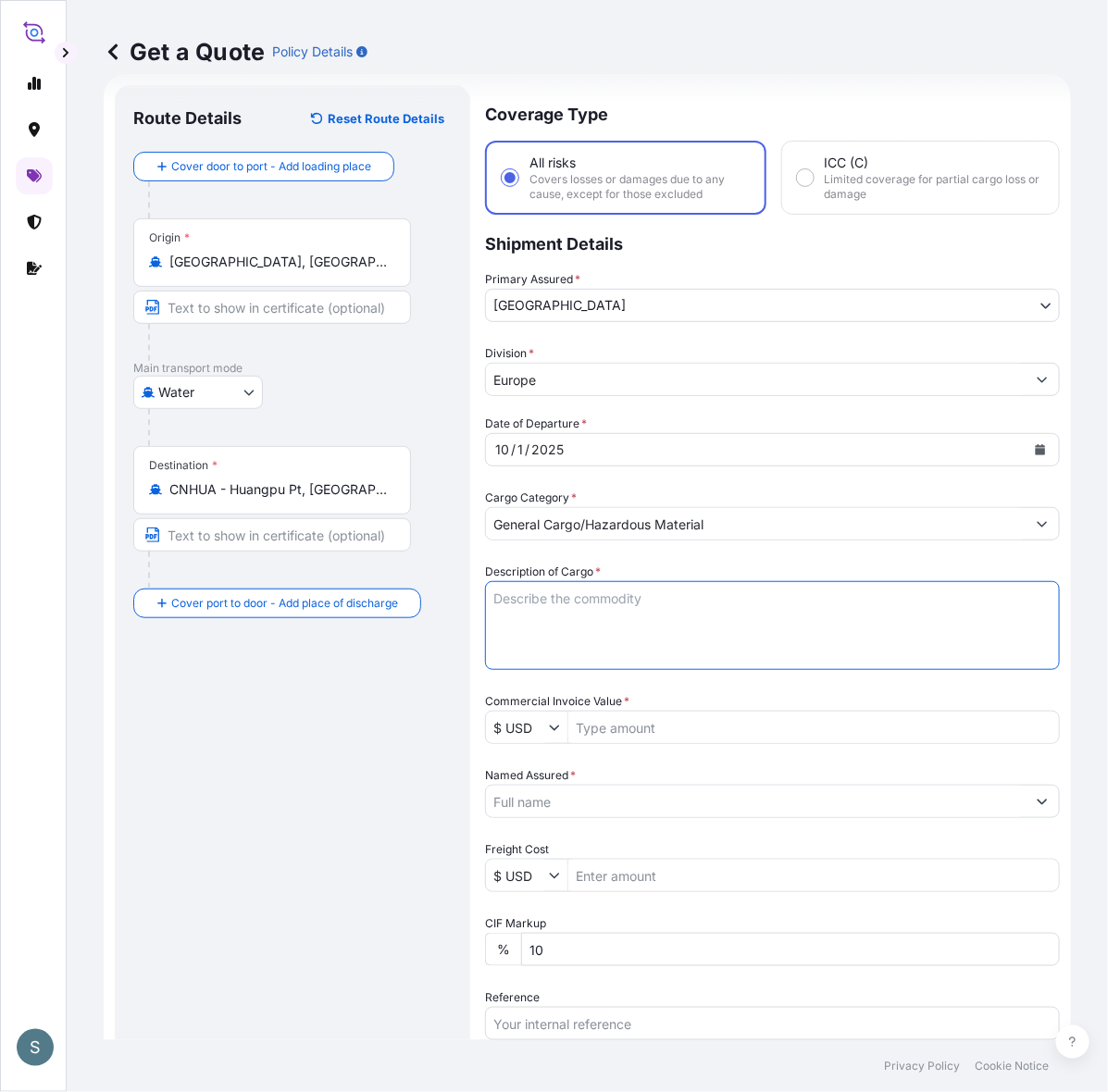
paste textarea "SANAL P+ CHINA, [MEDICAL_DATA], PHARMACEUTICAL QU"
click at [653, 614] on textarea "SANAL P+ CHINA, [MEDICAL_DATA], PHARMACEUTICAL QU" at bounding box center [773, 625] width 575 height 89
click at [497, 616] on textarea "SANAL P+ CHINA, [MEDICAL_DATA], PHARMACEUTICAL QUALITY" at bounding box center [773, 625] width 575 height 89
type textarea "SANAL P+ CHINA, [MEDICAL_DATA], PHARMACEUTICAL QUALITY"
click at [273, 821] on div "Route Details Reset Route Details Cover door to port - Add loading place Place …" at bounding box center [292, 743] width 319 height 1278
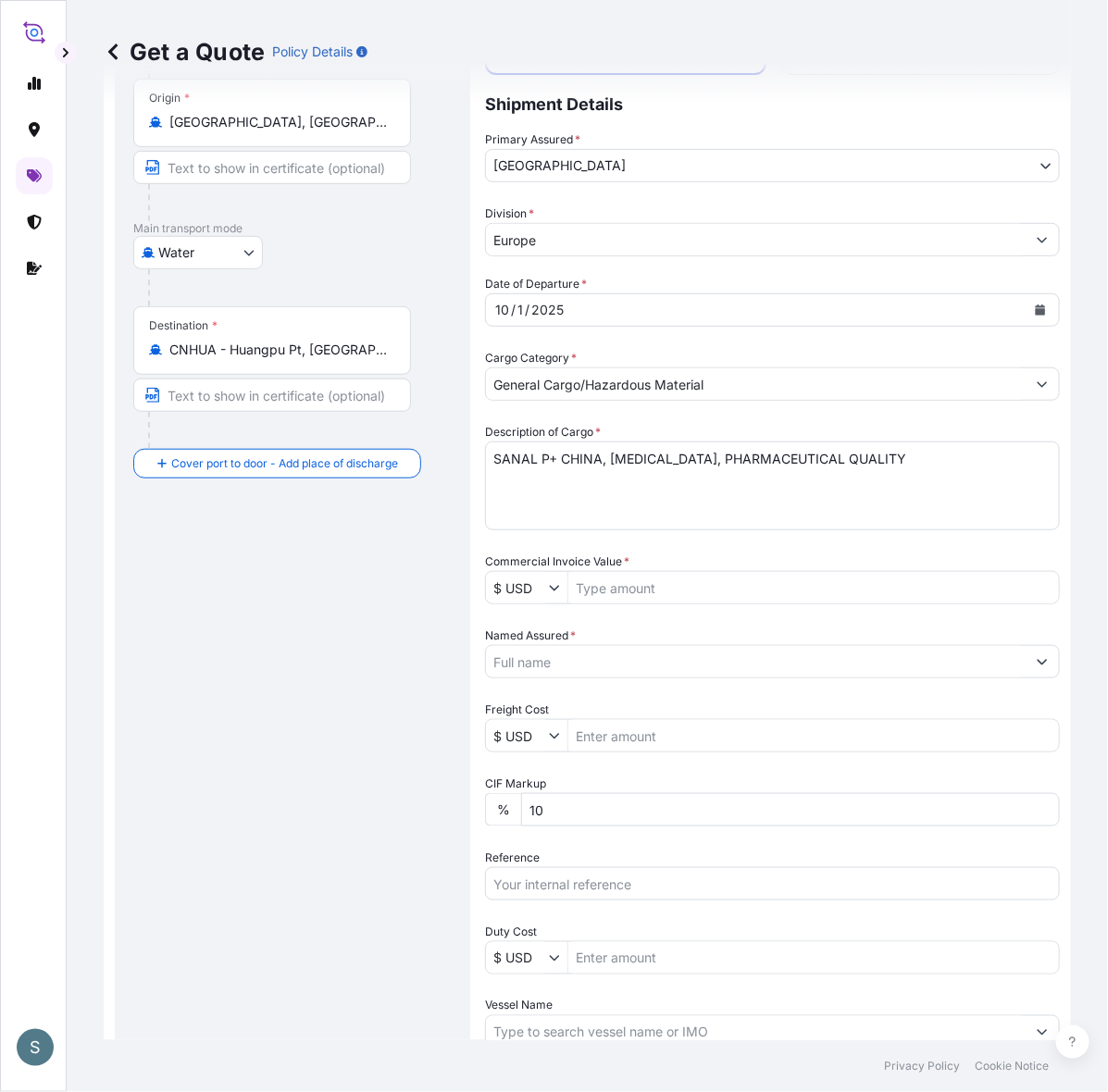
scroll to position [223, 0]
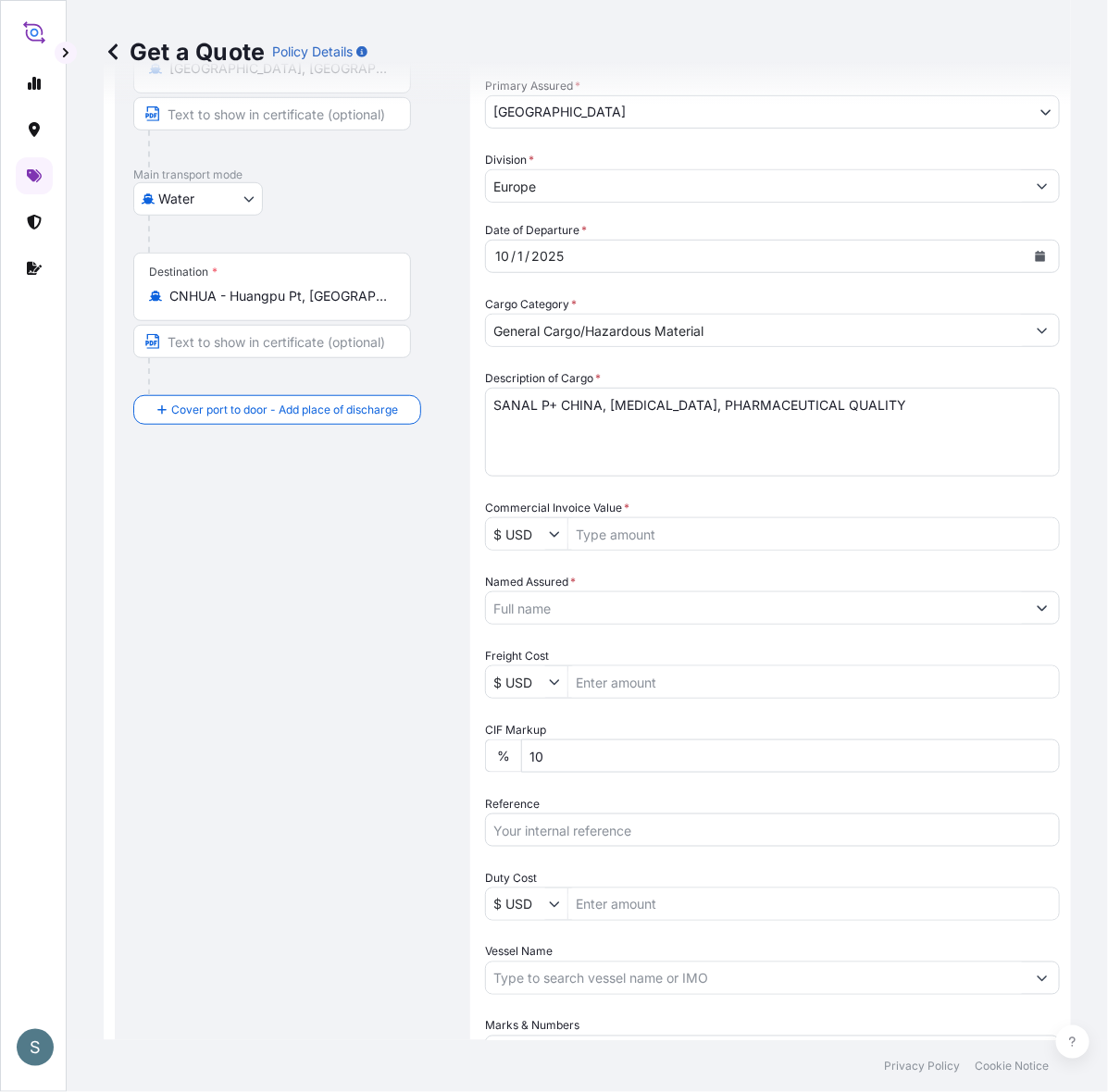
click at [519, 525] on input "$ USD" at bounding box center [518, 535] width 63 height 34
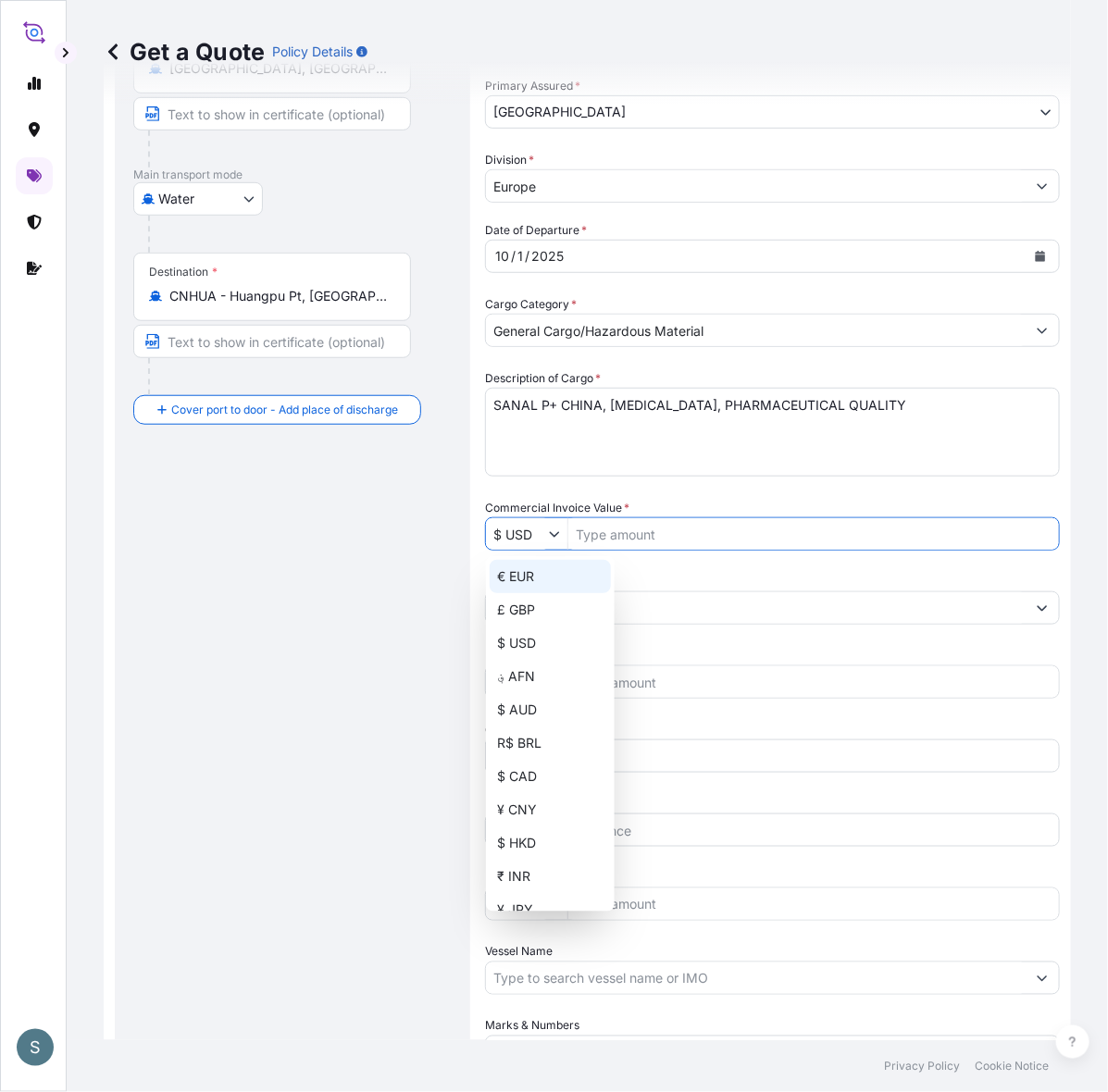
click at [525, 579] on div "€ EUR" at bounding box center [550, 577] width 121 height 34
type input "€ EUR"
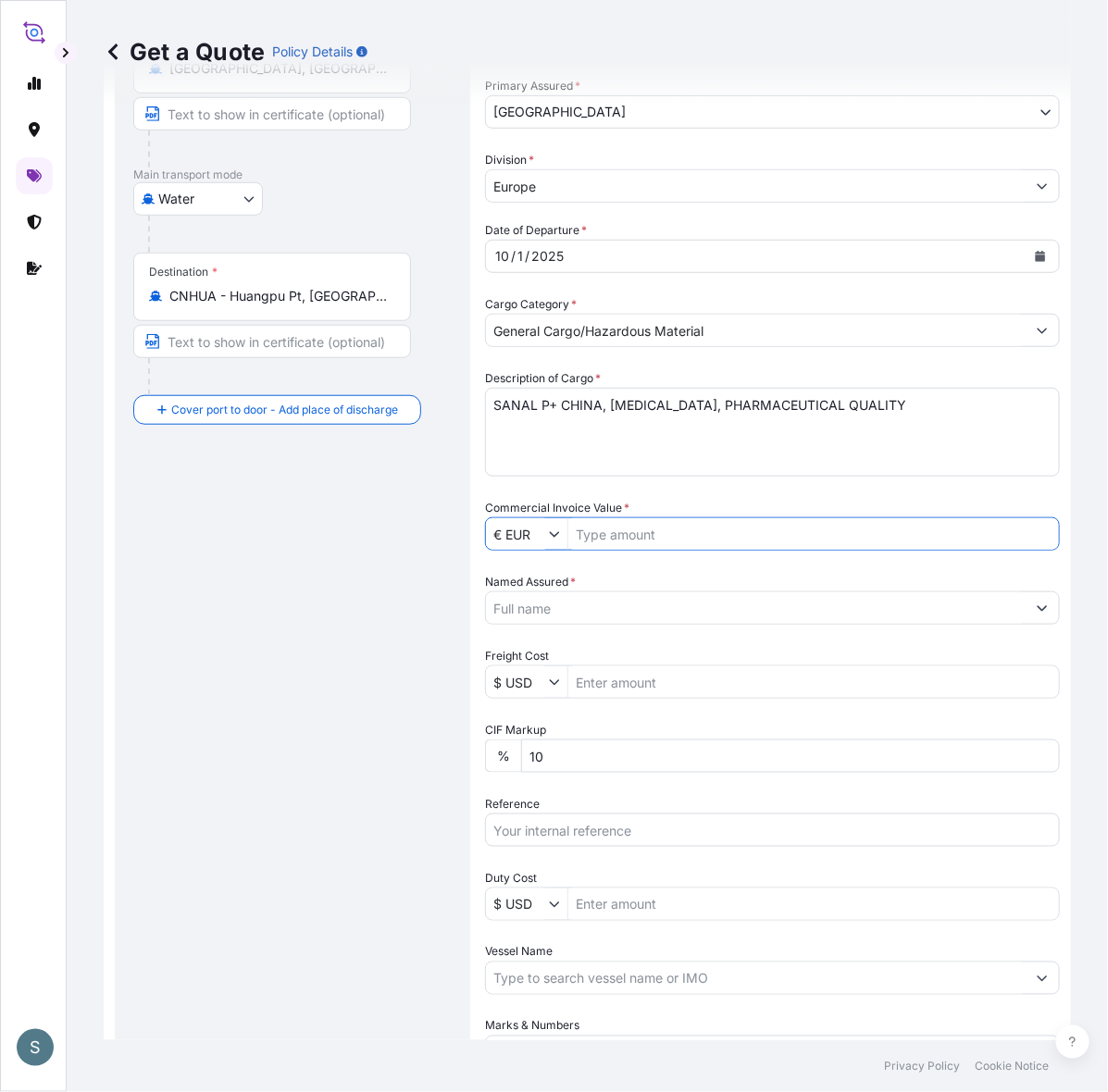
click at [534, 687] on input "$ USD" at bounding box center [518, 683] width 63 height 34
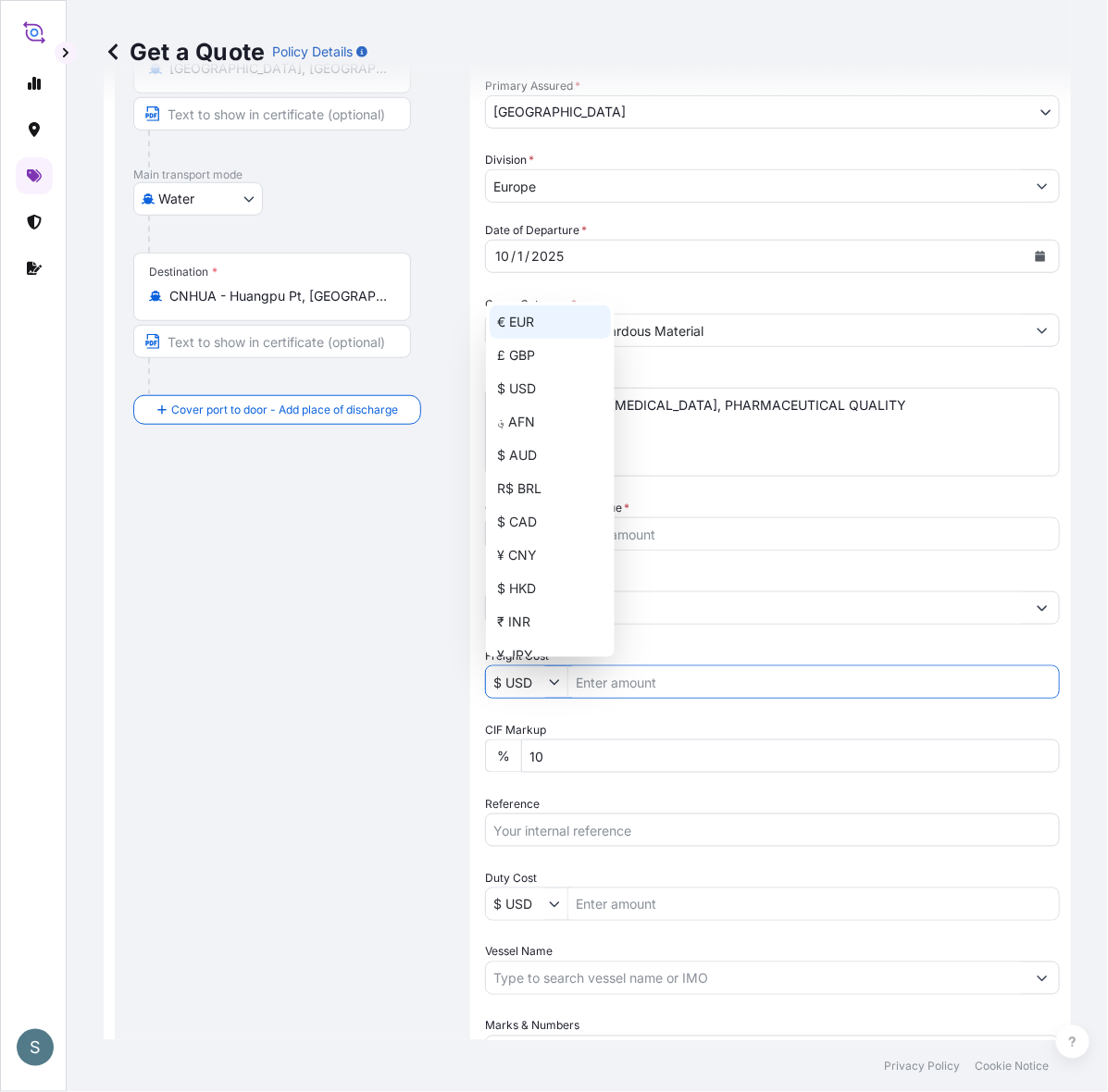
click at [523, 327] on div "€ EUR" at bounding box center [550, 323] width 121 height 34
type input "€ EUR"
click at [342, 695] on div "Route Details Reset Route Details Cover door to port - Add loading place Place …" at bounding box center [292, 549] width 319 height 1278
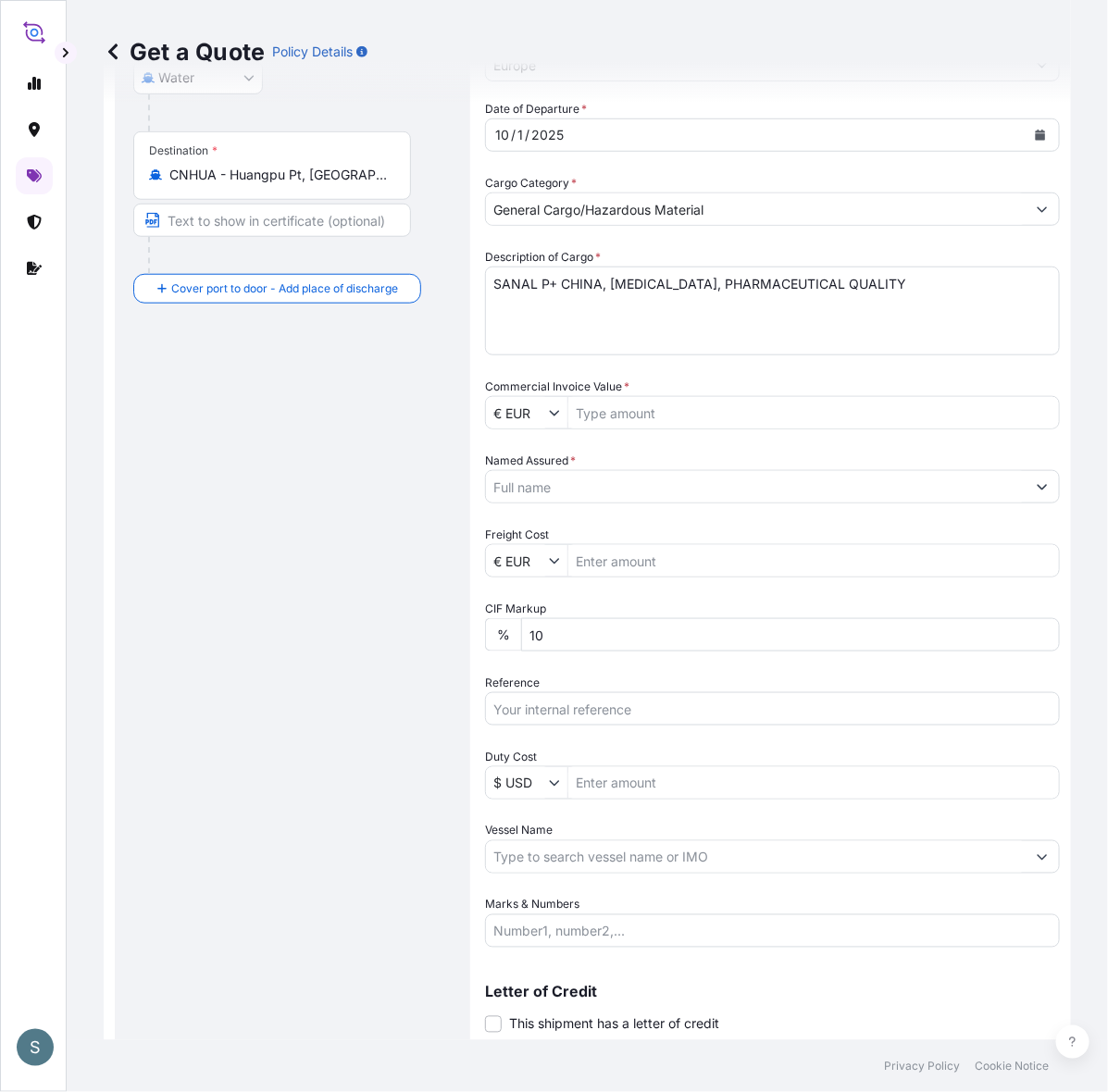
scroll to position [398, 0]
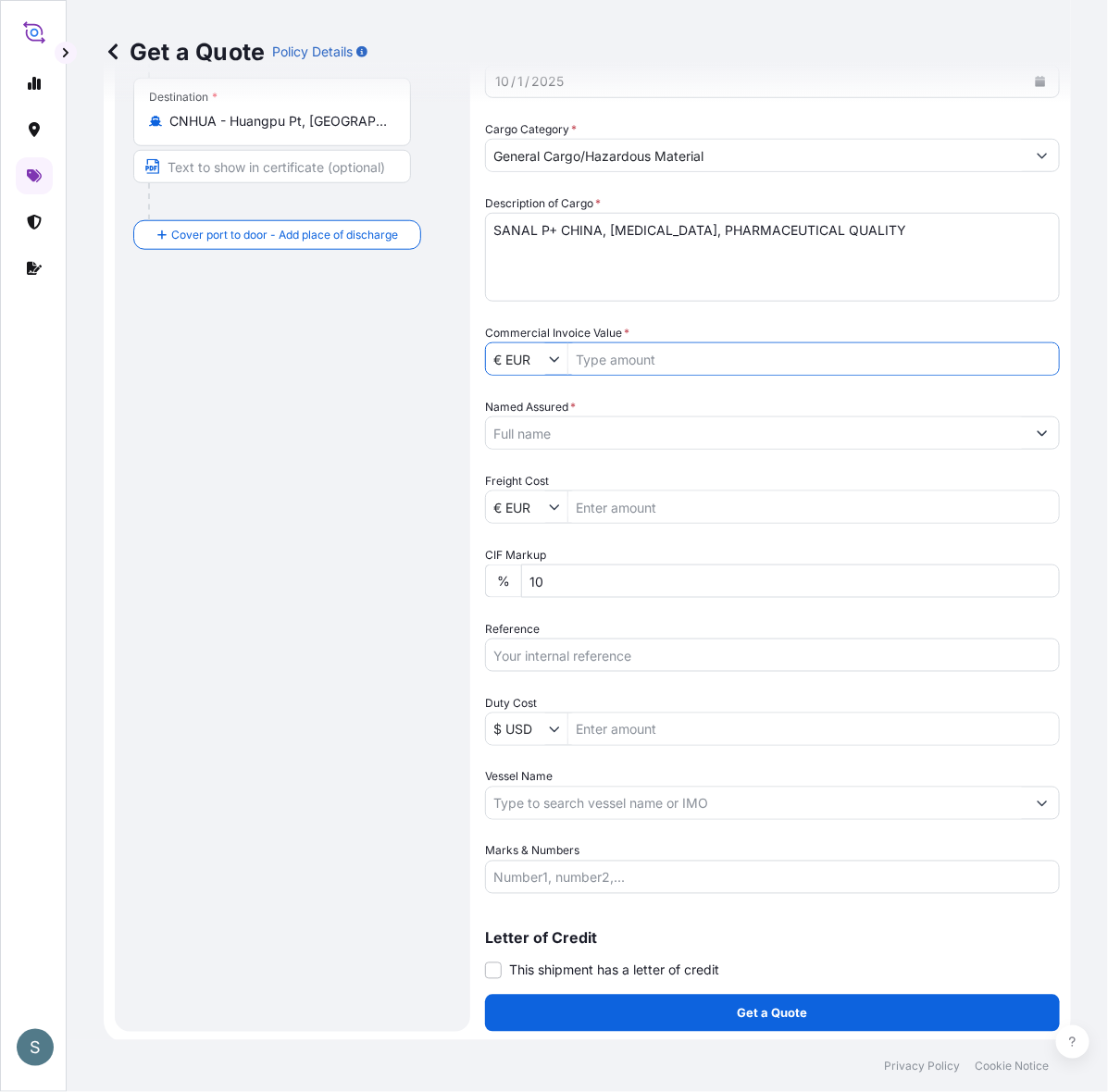
click at [648, 364] on input "Commercial Invoice Value *" at bounding box center [813, 359] width 490 height 34
paste input "60,637.50"
type input "60,637.5"
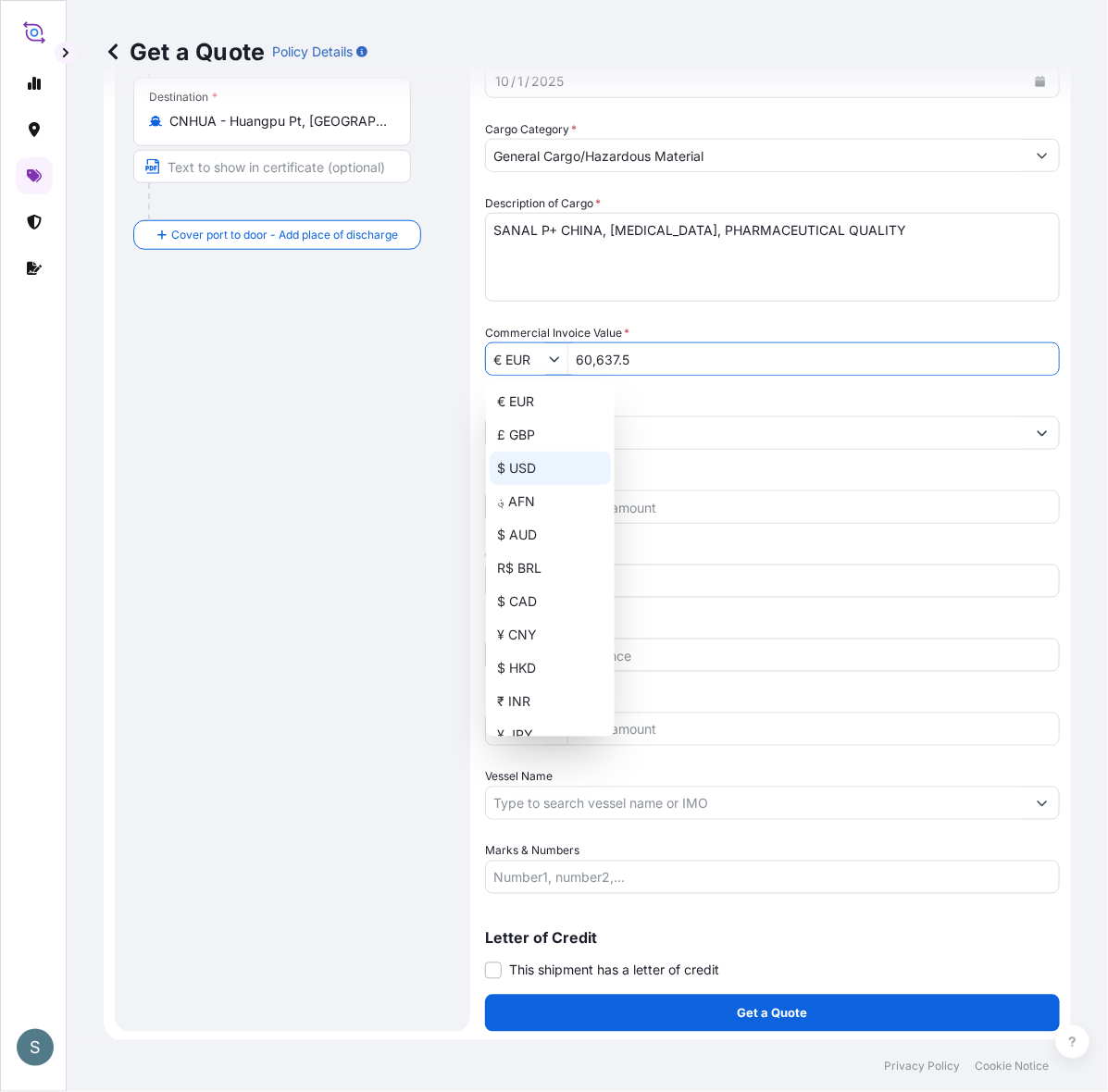
click at [544, 353] on input "€ EUR" at bounding box center [518, 359] width 63 height 34
click at [533, 468] on div "$ USD" at bounding box center [550, 469] width 121 height 34
type input "$ USD"
click at [466, 476] on div "Route Details Reset Route Details Cover door to port - Add loading place Place …" at bounding box center [292, 374] width 355 height 1315
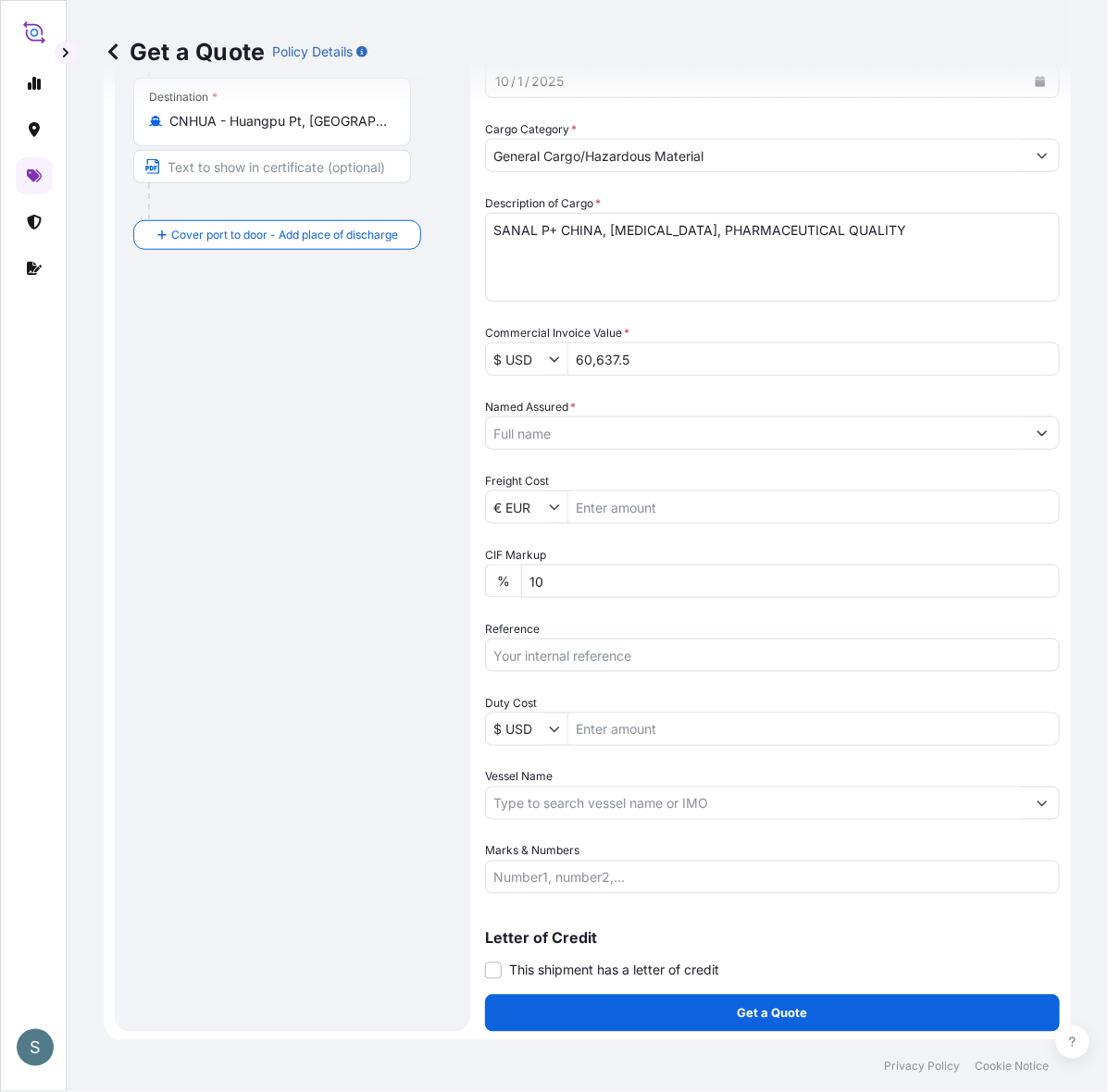
click at [567, 436] on input "Named Assured *" at bounding box center [756, 433] width 540 height 34
click at [621, 426] on input "Named Assured *" at bounding box center [756, 433] width 540 height 34
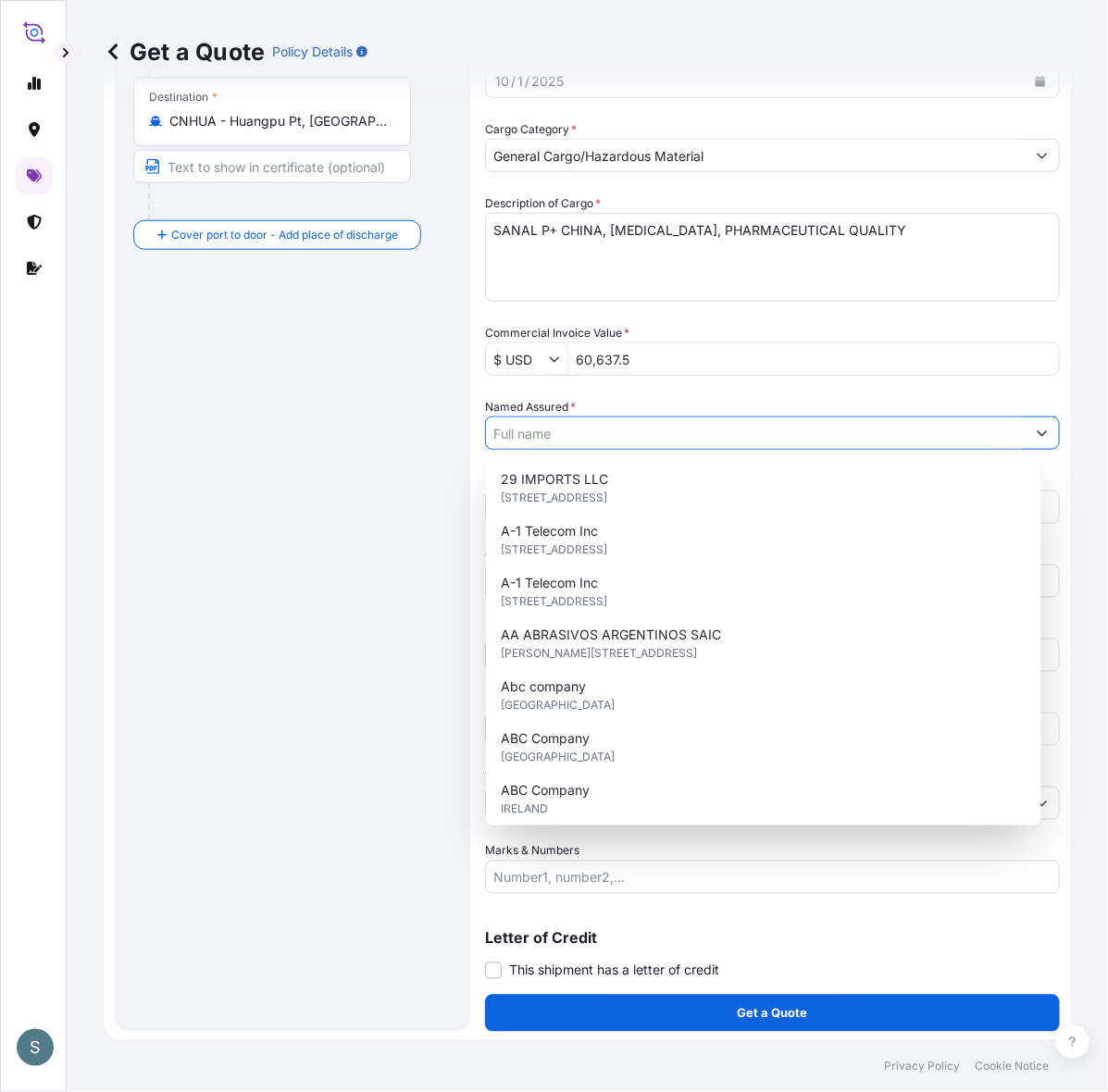
paste input "Mariager Salt Specialties A/S"
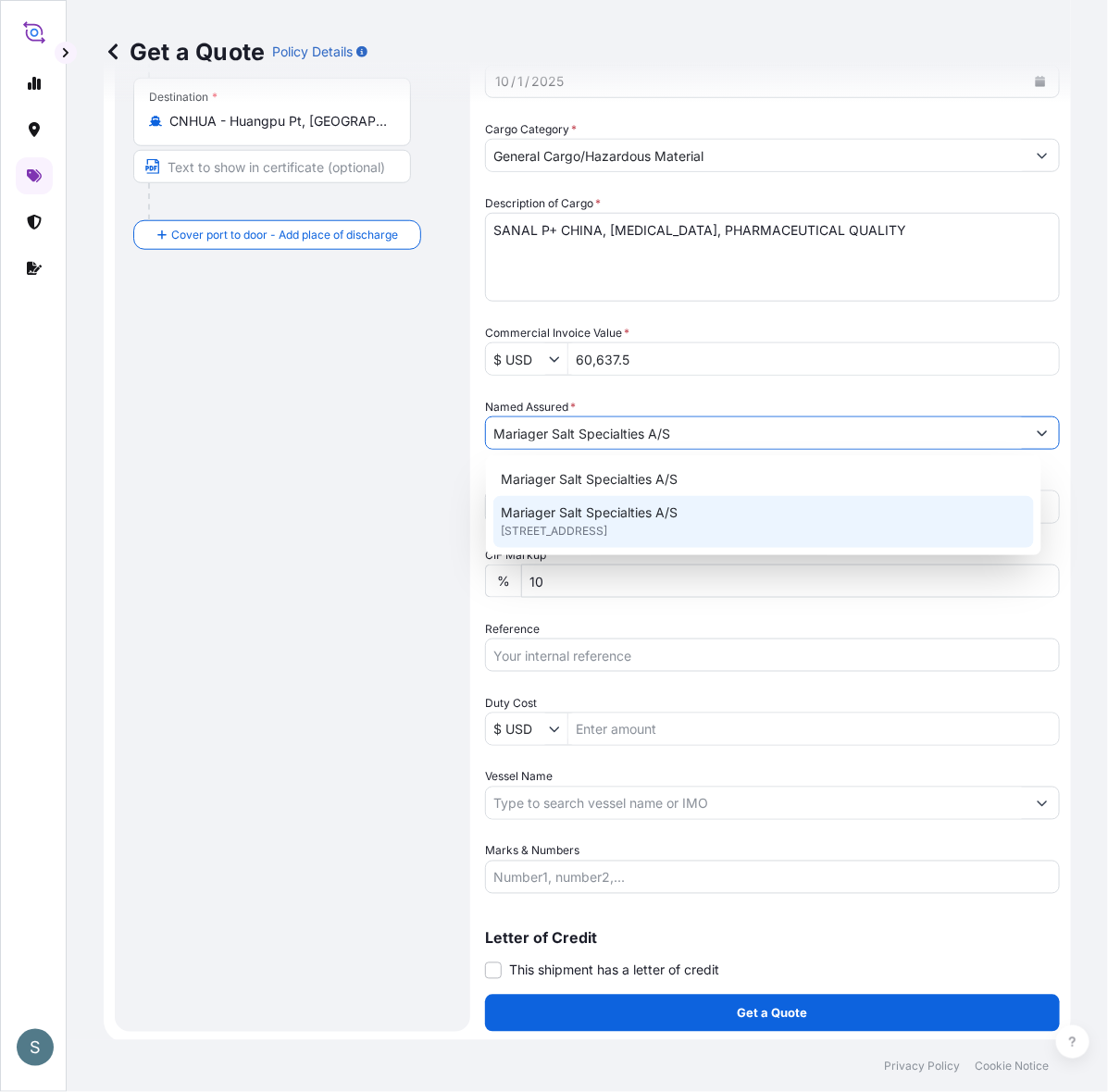
click at [590, 528] on span "[STREET_ADDRESS]" at bounding box center [554, 531] width 107 height 19
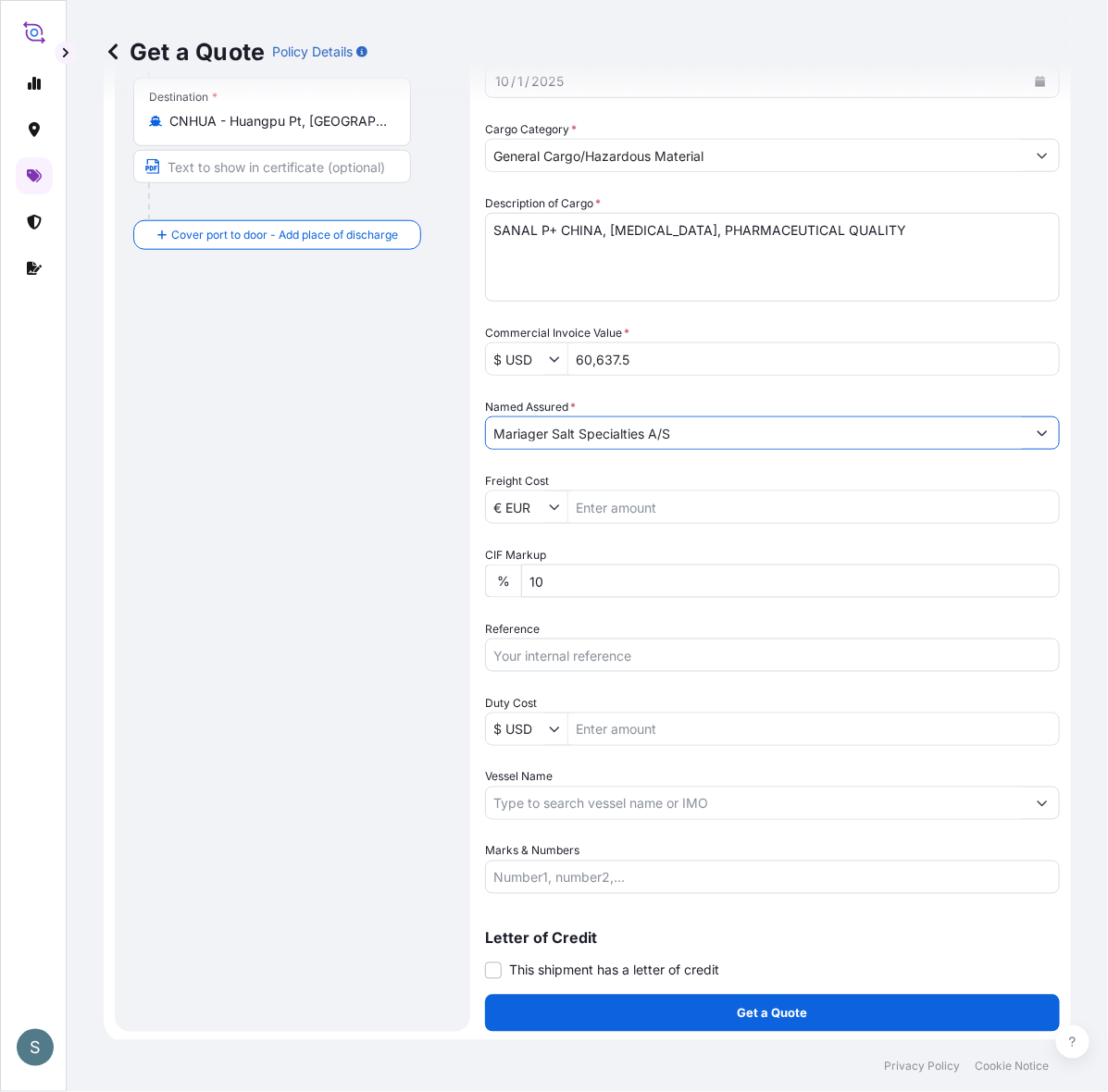
type input "Mariager Salt Specialties A/S"
click at [333, 664] on div "Route Details Reset Route Details Cover door to port - Add loading place Place …" at bounding box center [292, 375] width 319 height 1278
click at [602, 510] on input "Freight Cost" at bounding box center [813, 507] width 490 height 34
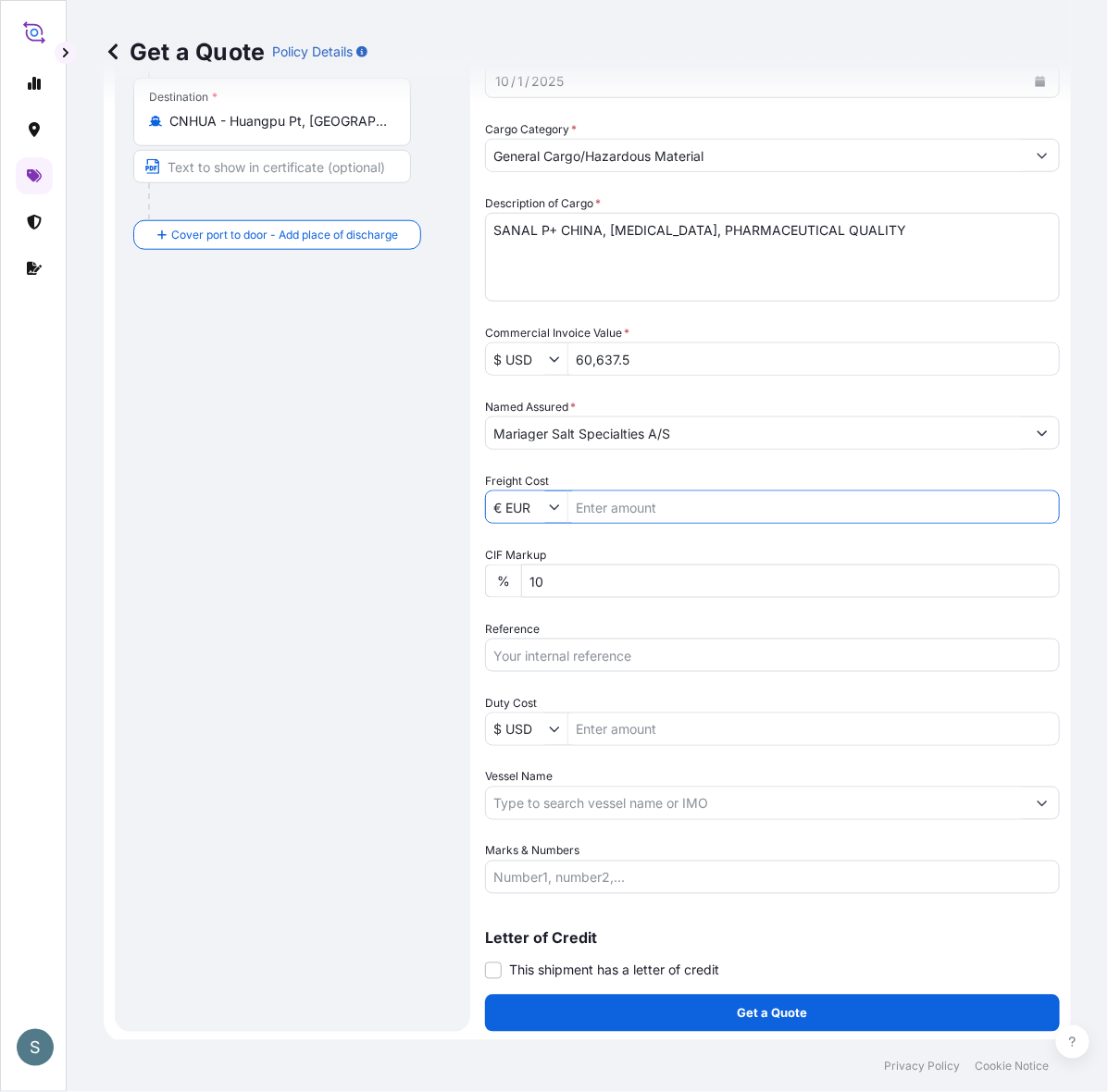
paste input "9780.72"
type input "9,780.72"
click at [399, 588] on div "Route Details Reset Route Details Cover door to port - Add loading place Place …" at bounding box center [292, 375] width 319 height 1278
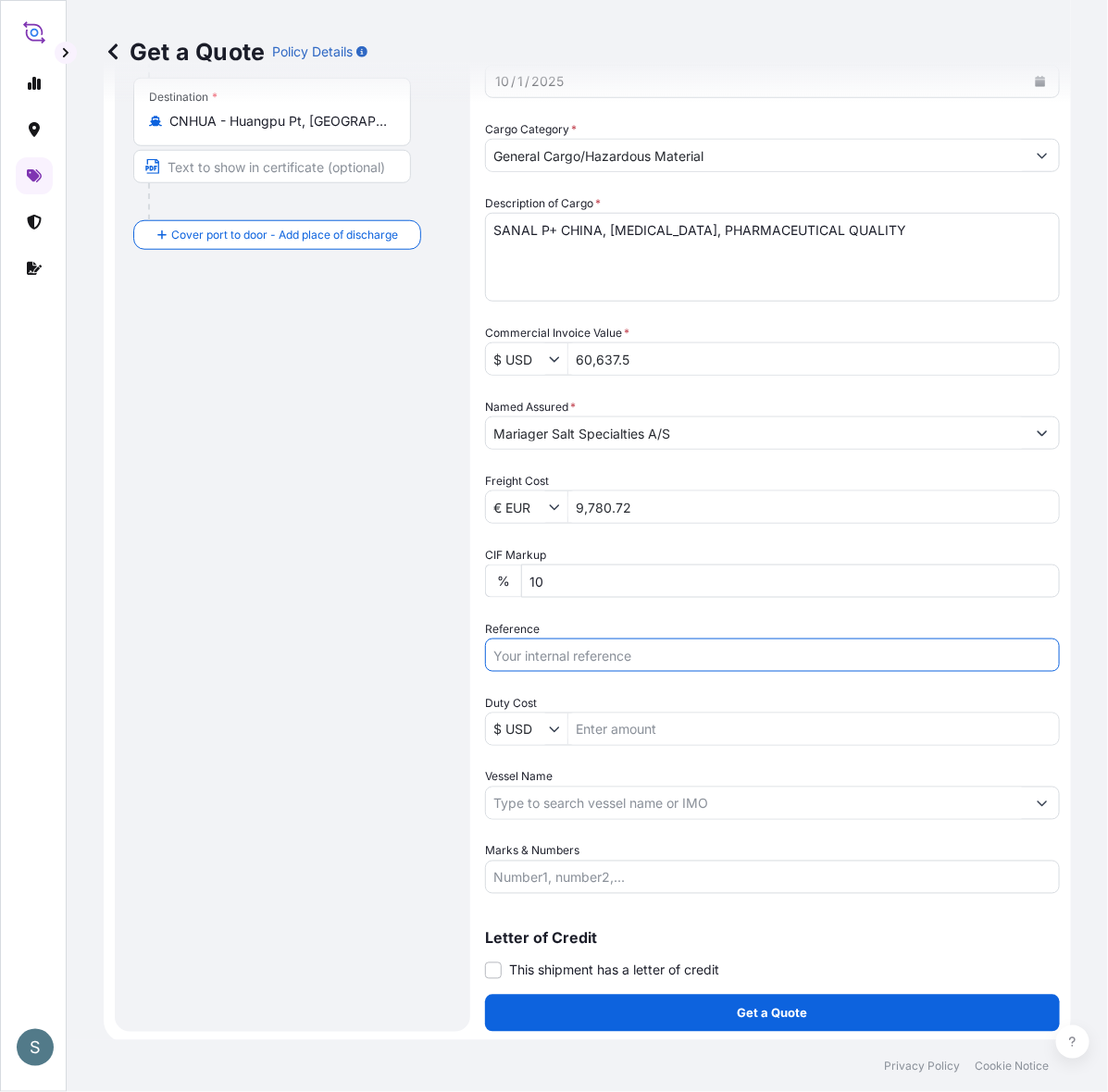
click at [544, 659] on input "Reference" at bounding box center [773, 655] width 575 height 34
paste input "DK1001021229 2612429"
click at [598, 657] on input "DK1001021229 2612429" at bounding box center [773, 655] width 575 height 34
type input "DK1001021229 - 2612429"
click at [345, 771] on div "Route Details Reset Route Details Cover door to port - Add loading place Place …" at bounding box center [292, 375] width 319 height 1278
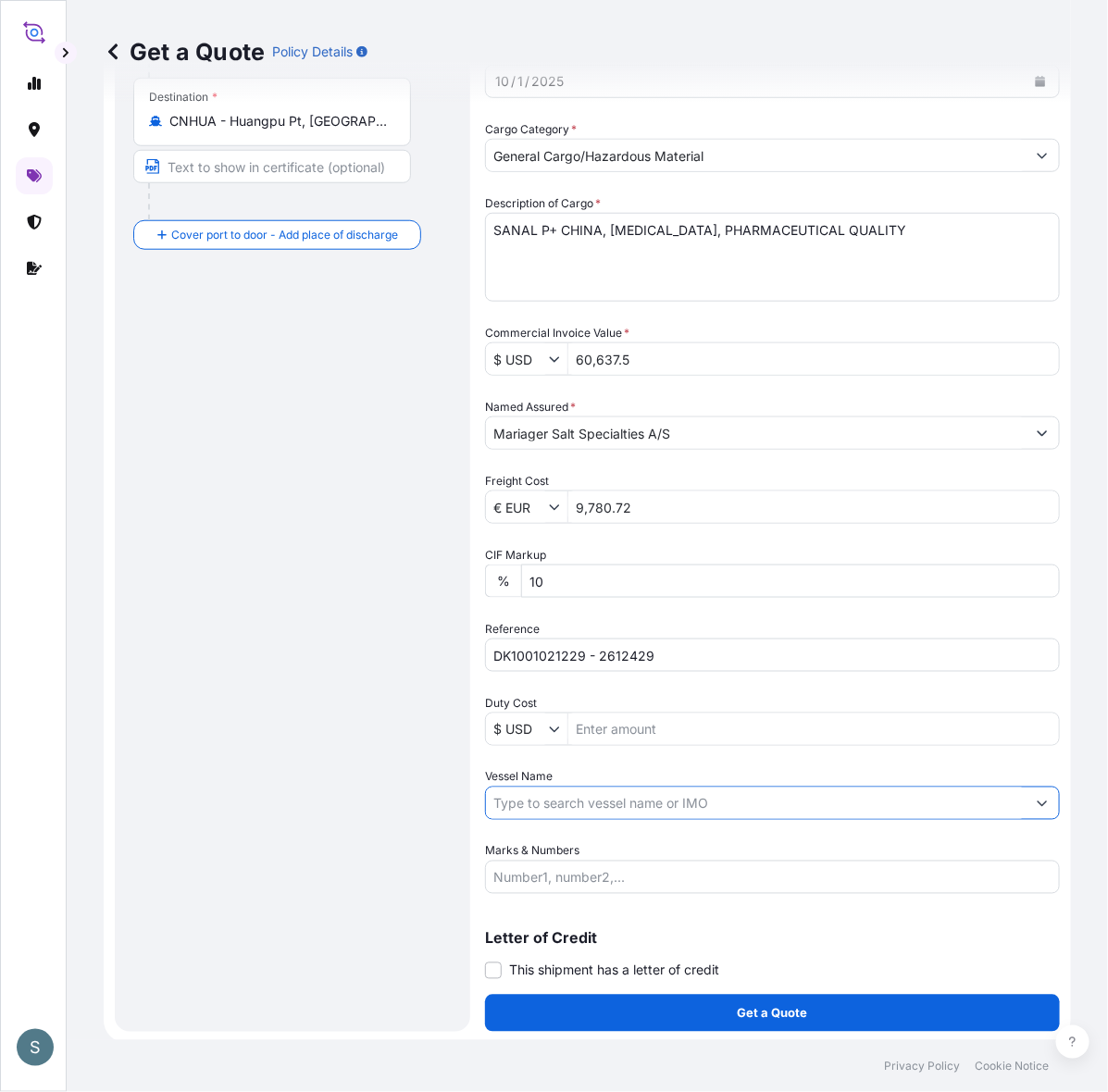
click at [581, 813] on input "Vessel Name" at bounding box center [756, 804] width 540 height 34
paste input "VALENCIA EXPRESS"
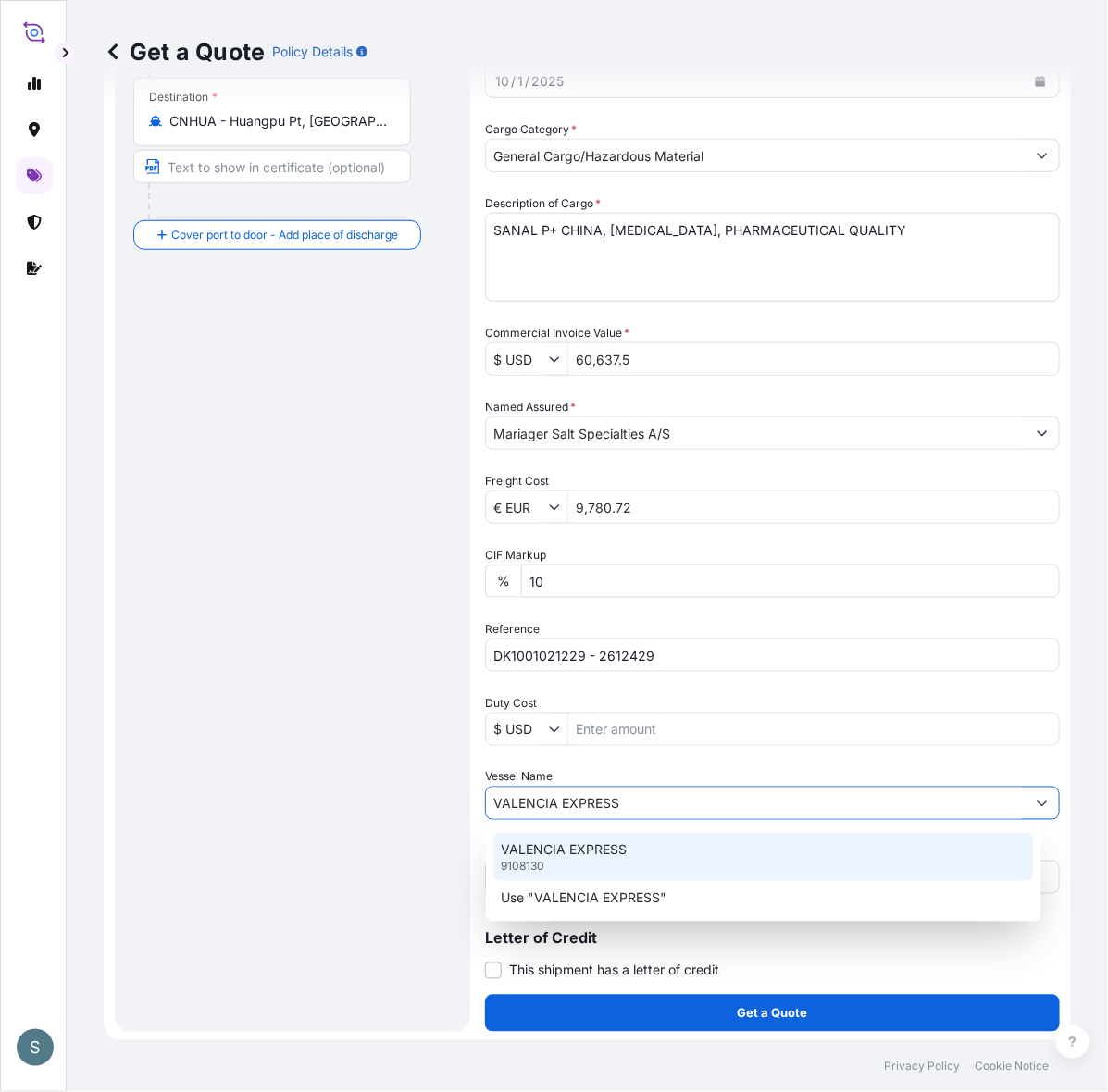
click at [570, 862] on div "VALENCIA EXPRESS 9108130" at bounding box center [764, 856] width 541 height 48
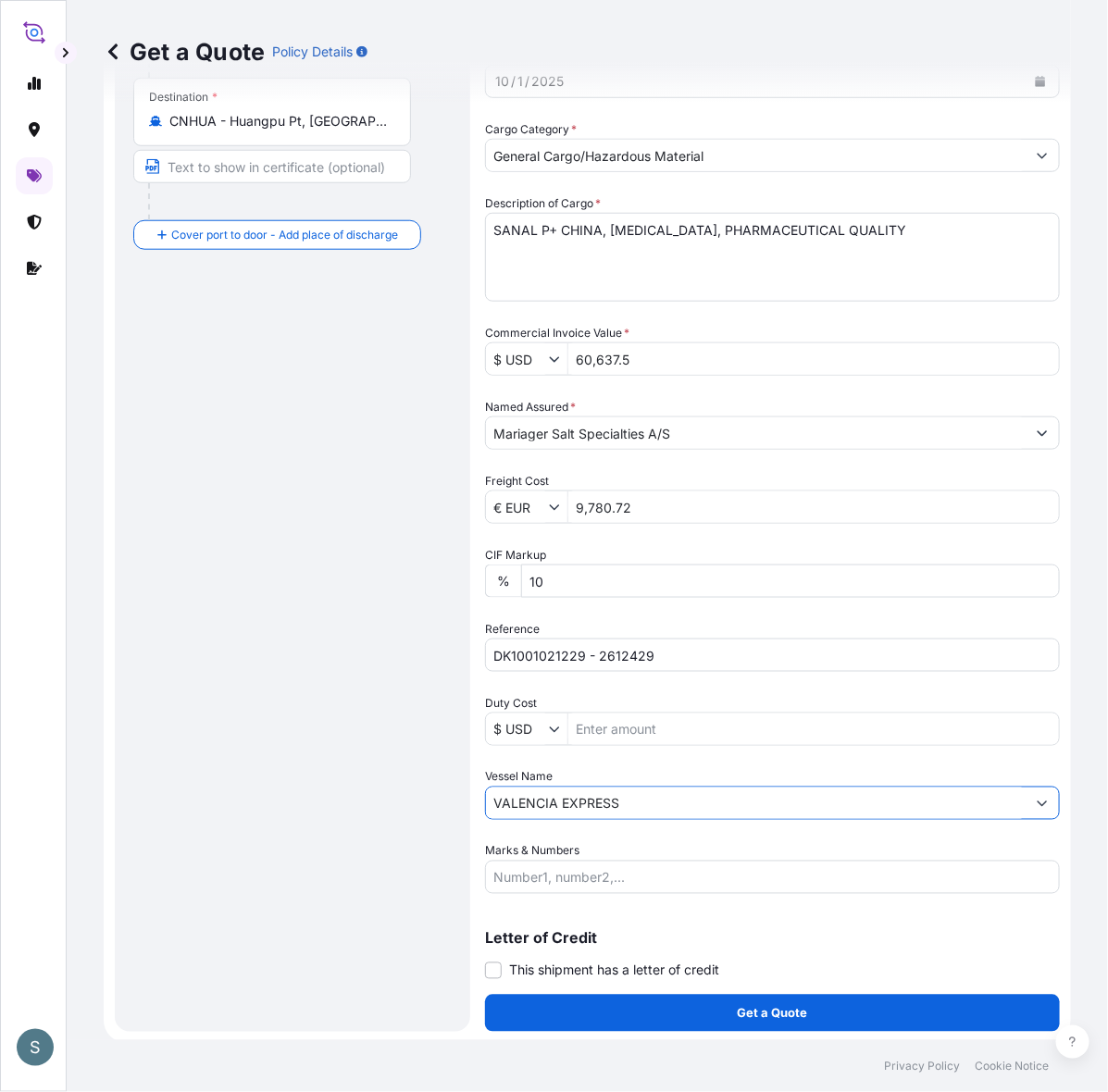
type input "VALENCIA EXPRESS"
click at [187, 859] on div "Route Details Reset Route Details Cover door to port - Add loading place Place …" at bounding box center [292, 375] width 319 height 1278
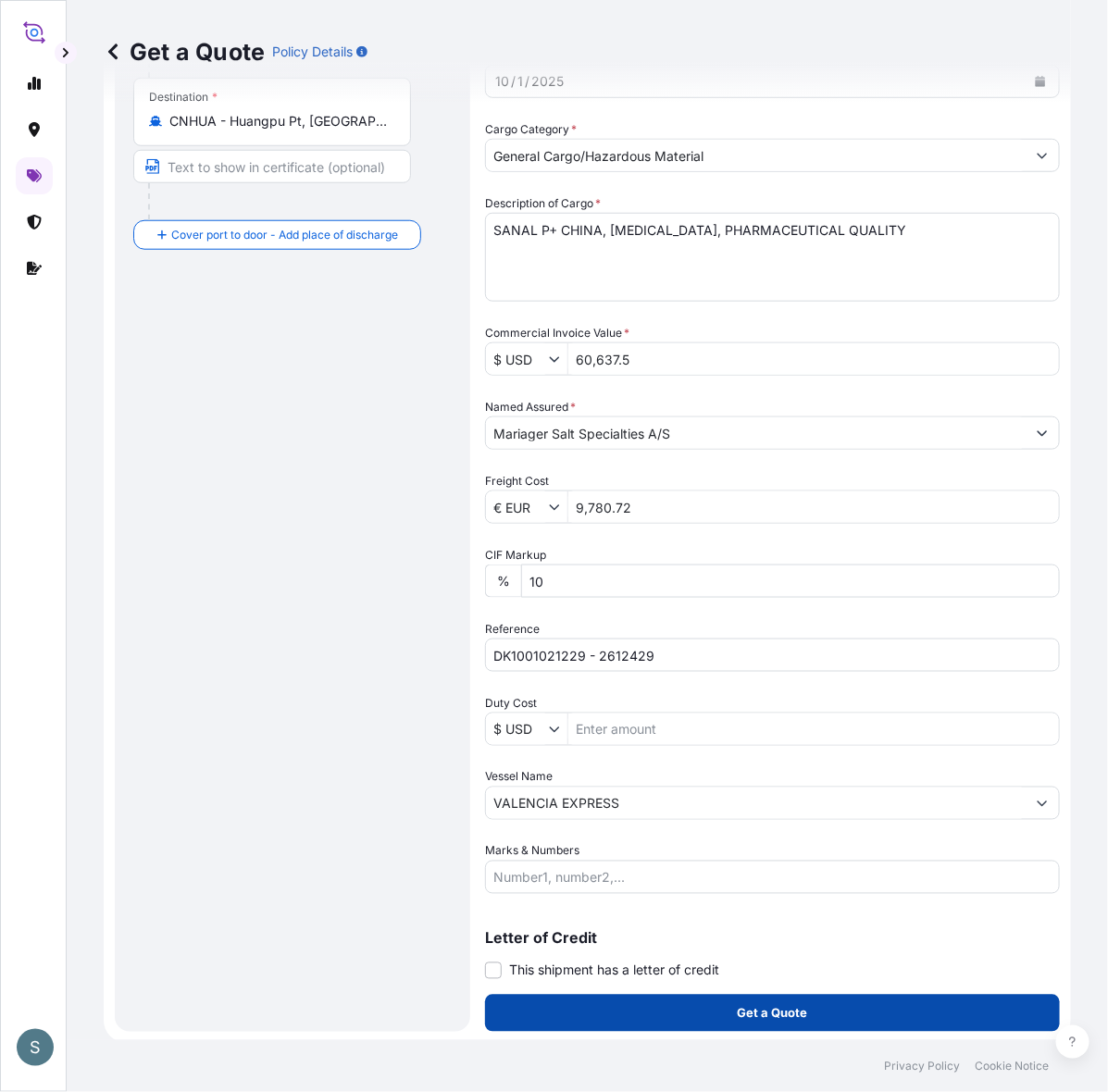
click at [697, 1016] on button "Get a Quote" at bounding box center [773, 1014] width 575 height 37
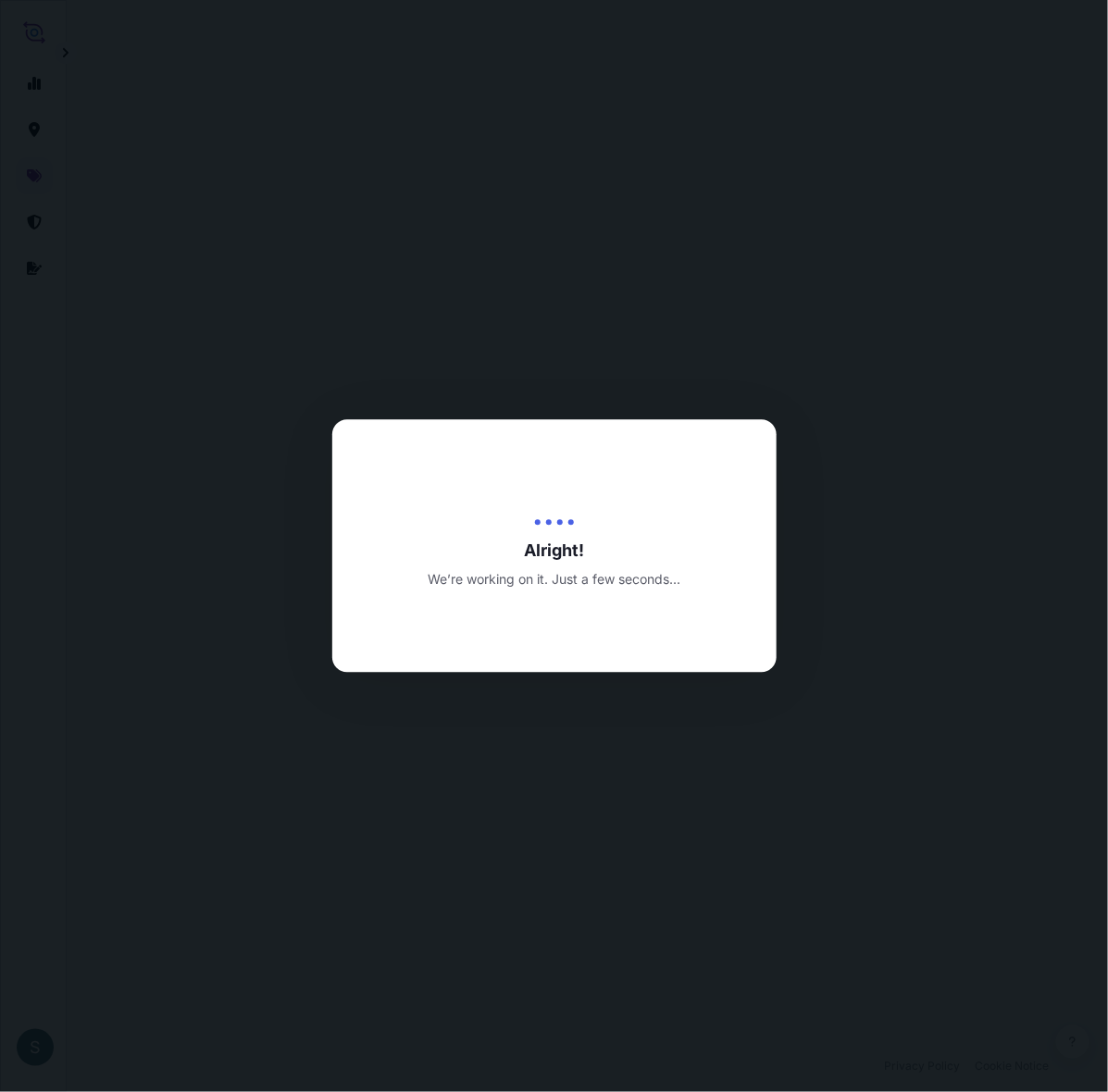
select select "Water"
select select "31589"
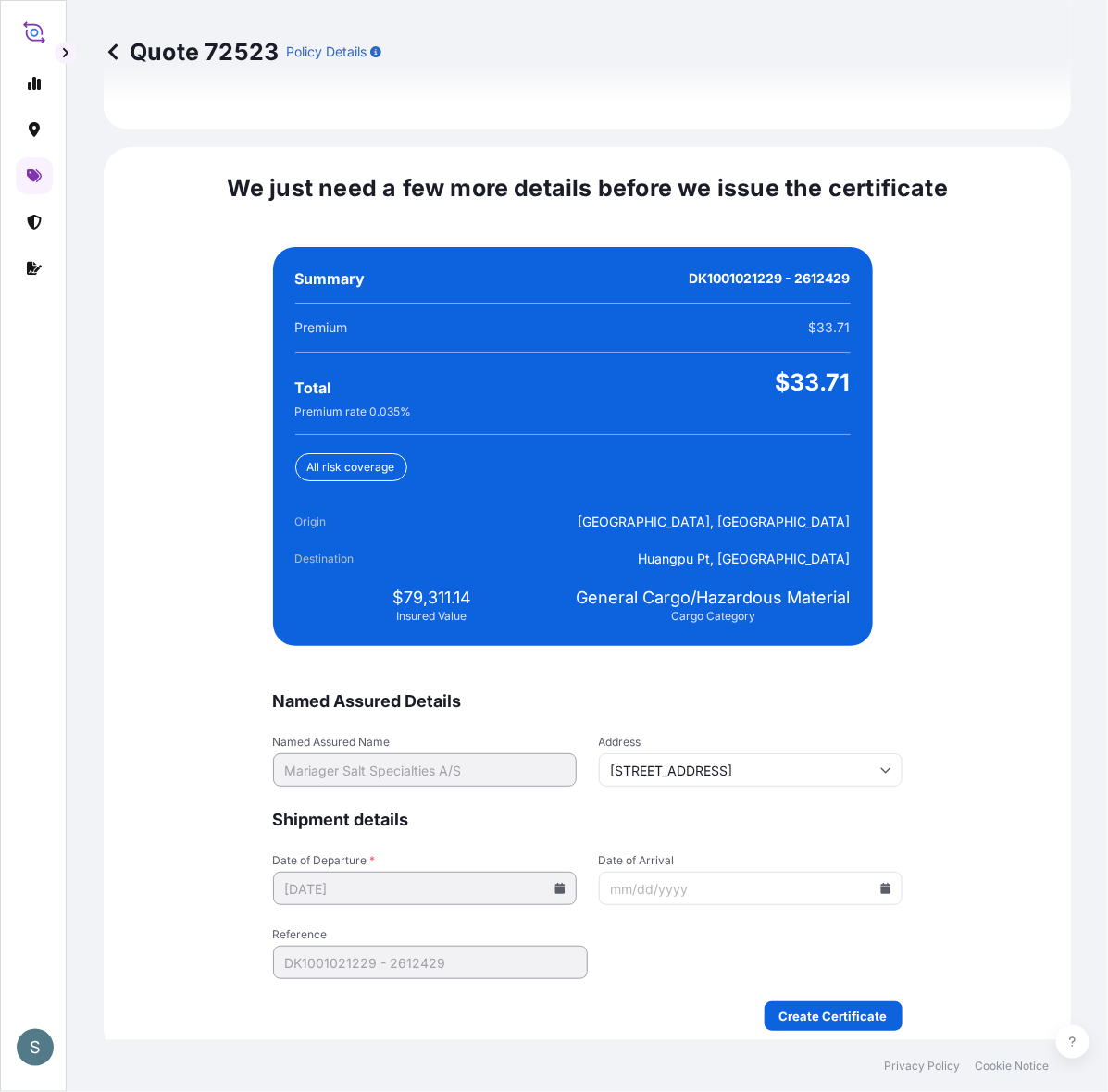
scroll to position [4138, 0]
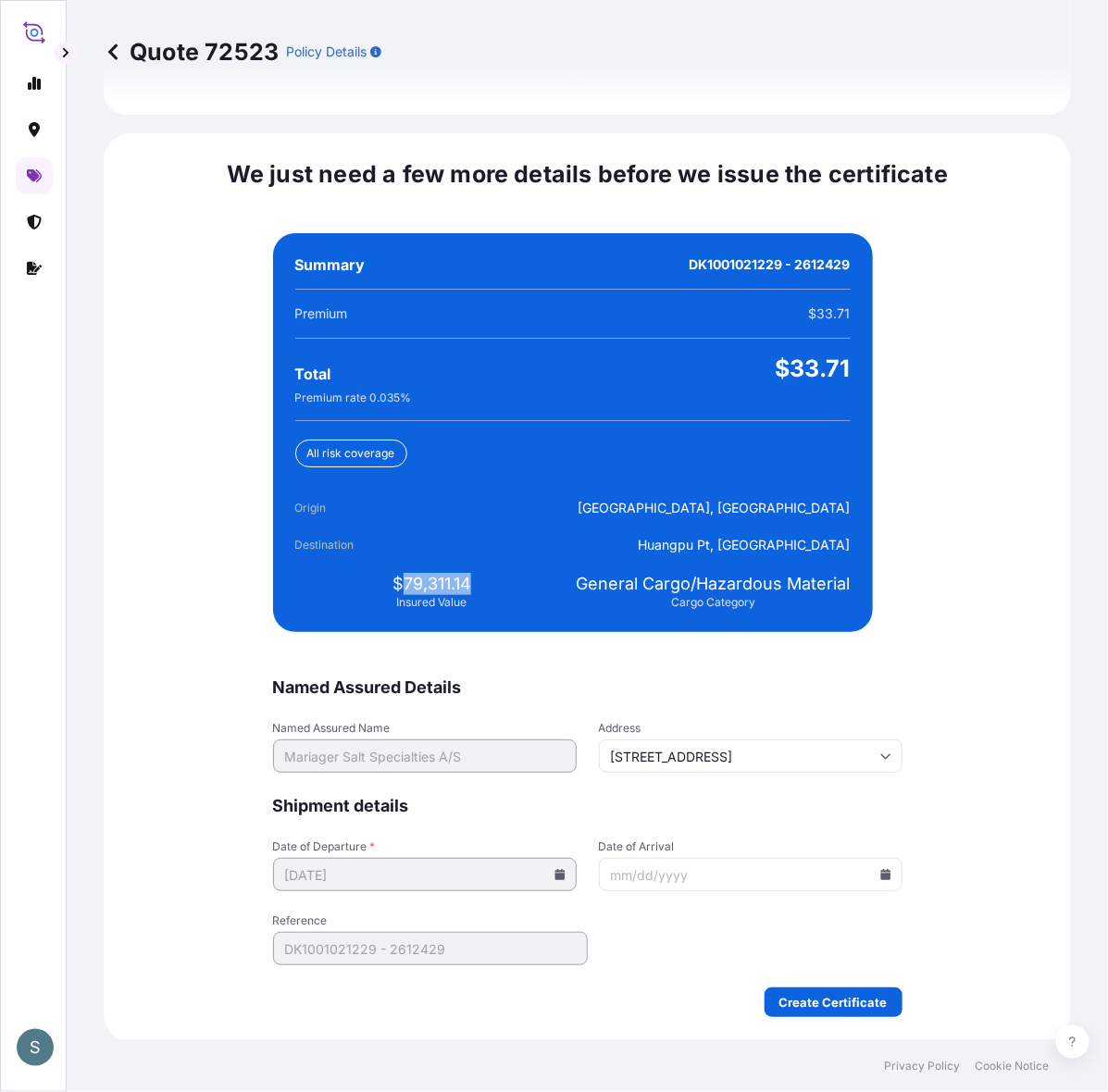
drag, startPoint x: 396, startPoint y: 575, endPoint x: 468, endPoint y: 575, distance: 72.0
click at [468, 575] on div "$79,311.14 Insured Value" at bounding box center [432, 592] width 274 height 37
copy span "79,311.14"
click at [752, 880] on input "Date of Arrival" at bounding box center [751, 875] width 304 height 34
click at [889, 872] on input "Date of Arrival" at bounding box center [751, 875] width 304 height 34
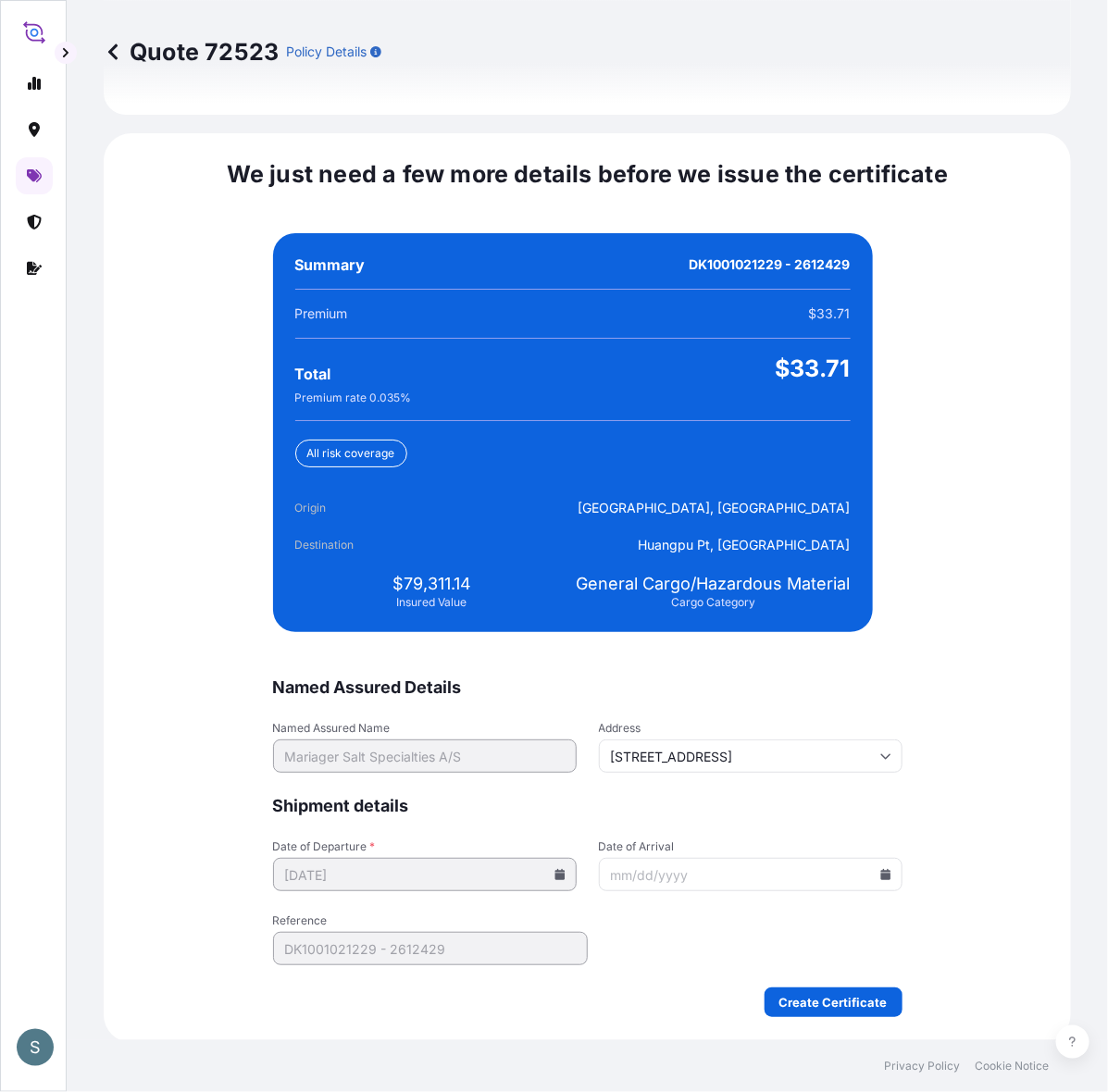
click at [880, 871] on icon at bounding box center [885, 874] width 10 height 11
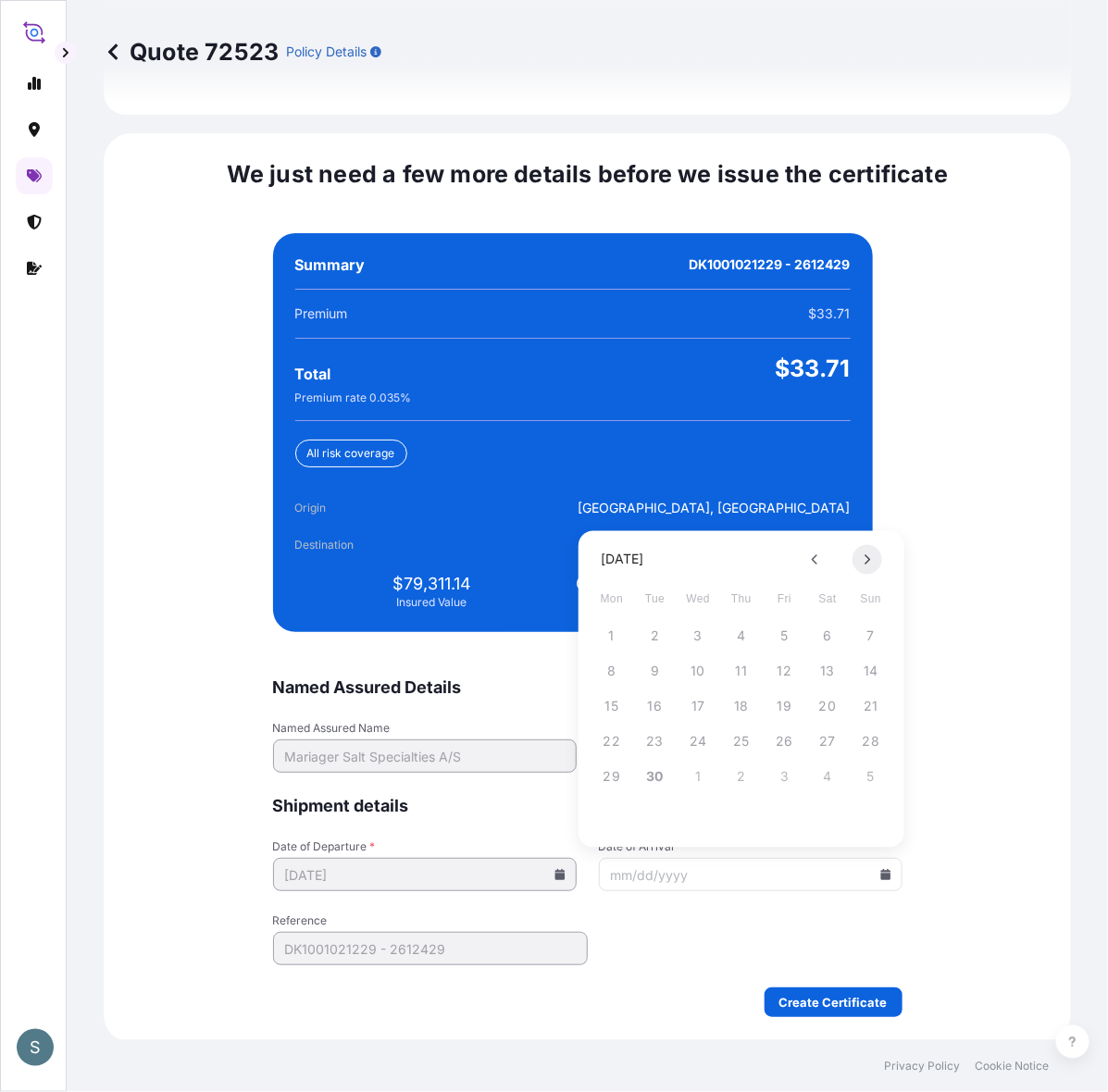
click at [861, 562] on button at bounding box center [867, 560] width 30 height 30
click at [608, 738] on button "22" at bounding box center [612, 742] width 30 height 30
type input "[DATE]"
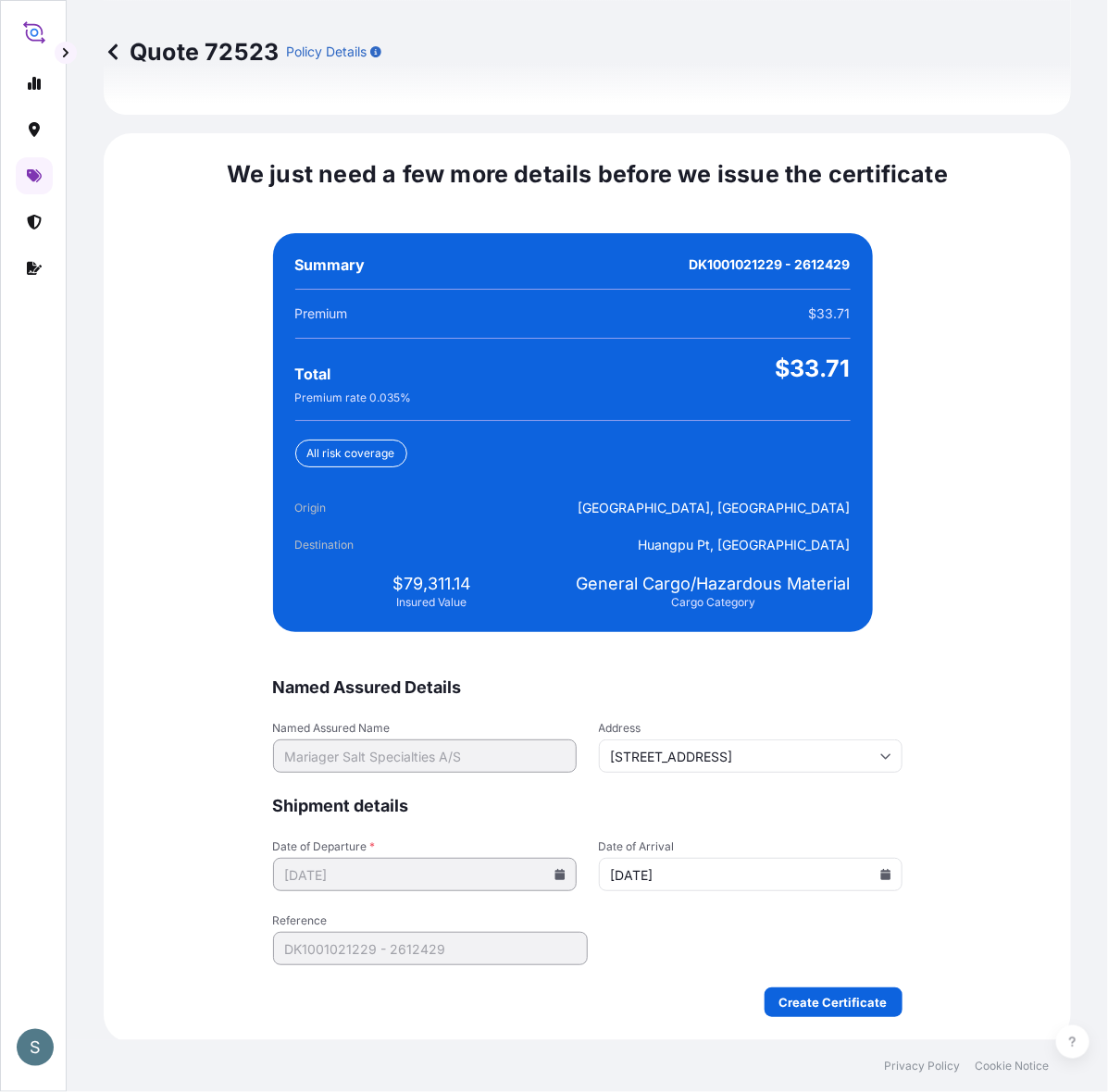
click at [637, 921] on form "Named Assured Details Named Assured Name Mariager Salt Specialties A/S Address …" at bounding box center [588, 846] width 629 height 340
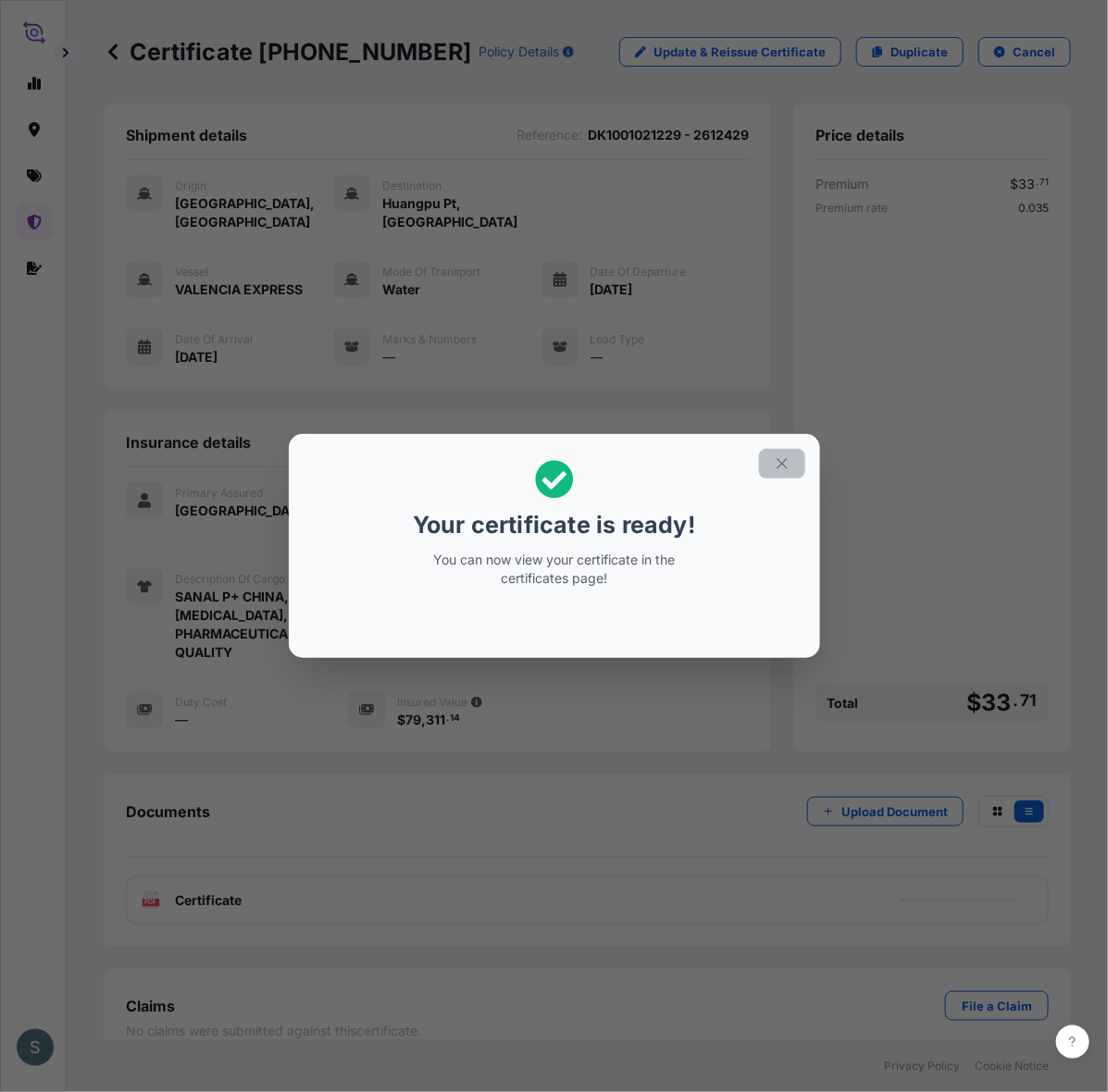
click at [778, 463] on icon "button" at bounding box center [781, 464] width 17 height 17
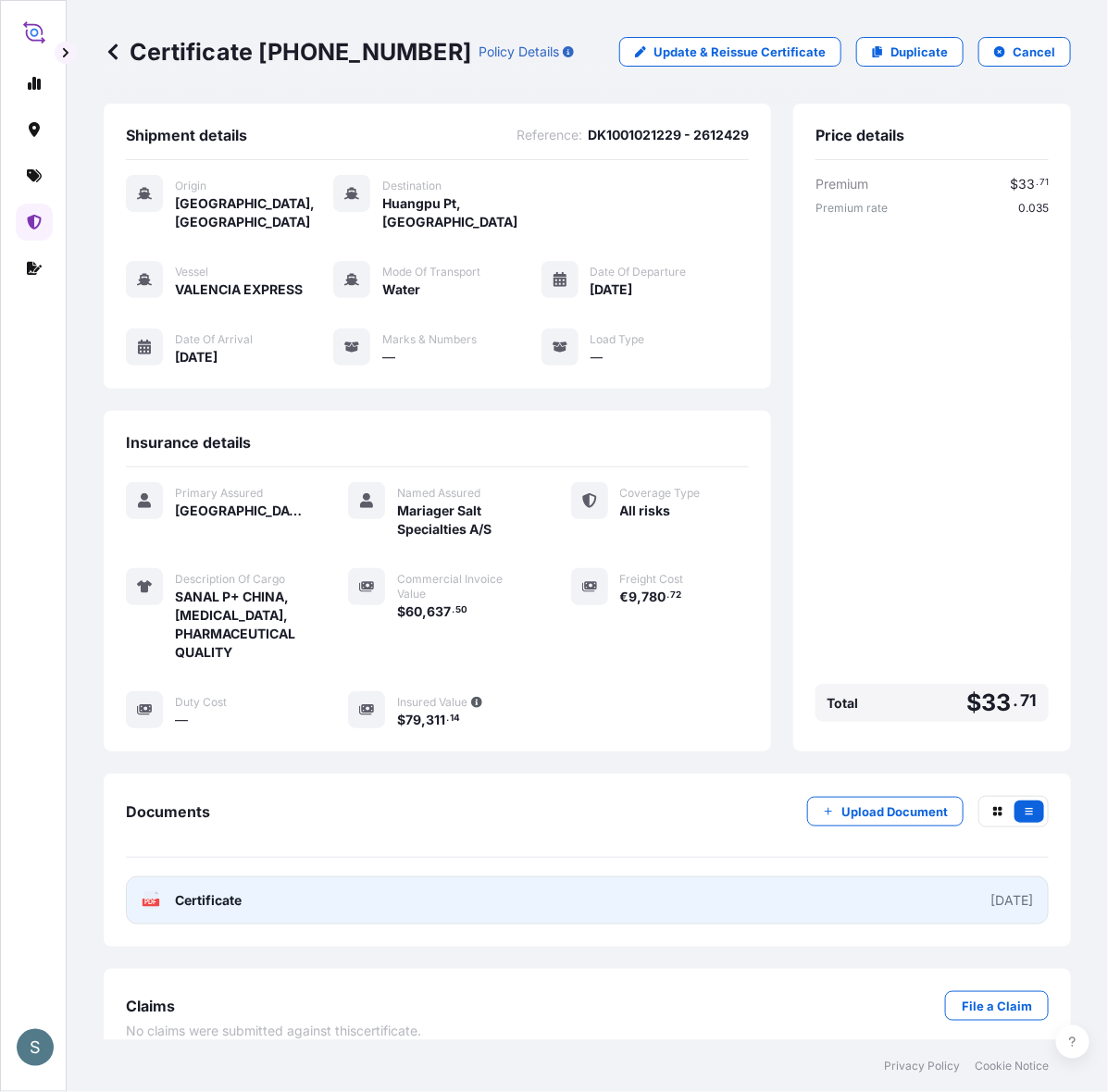
click at [410, 877] on link "PDF Certificate [DATE]" at bounding box center [587, 901] width 923 height 48
